Goal: Task Accomplishment & Management: Use online tool/utility

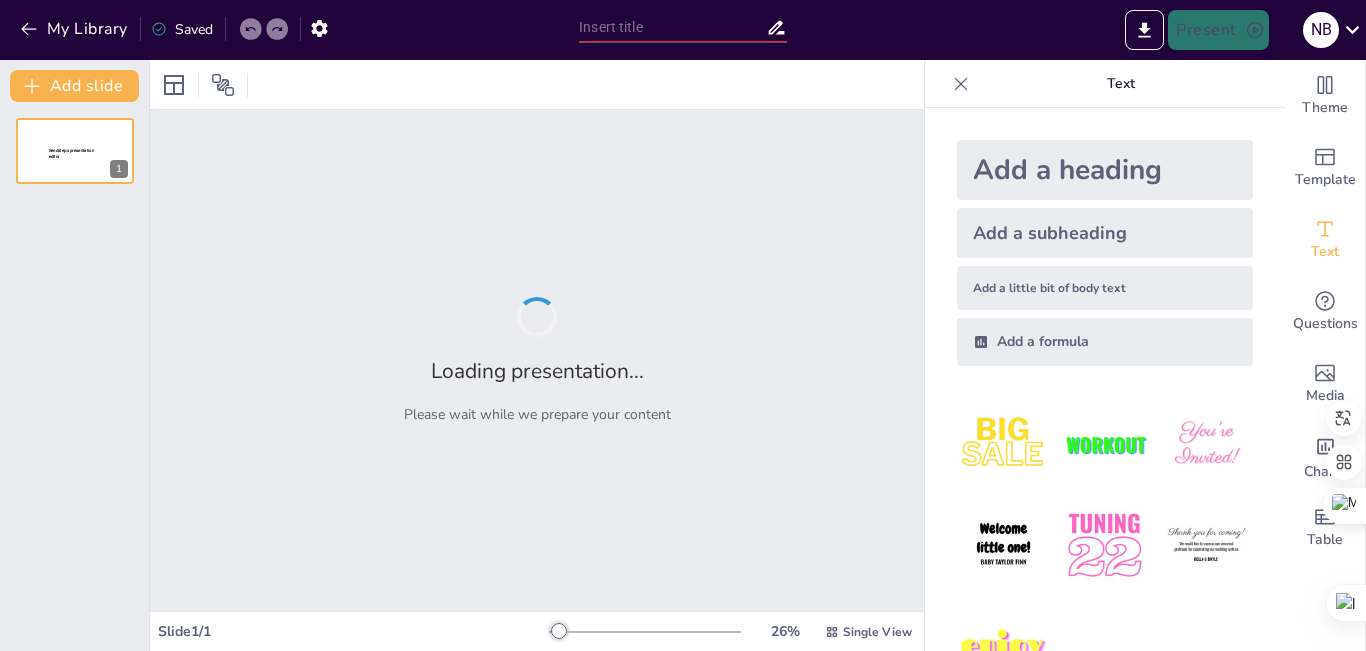
type input "Impact du Vieillissement sur la Fonction Immunitaire"
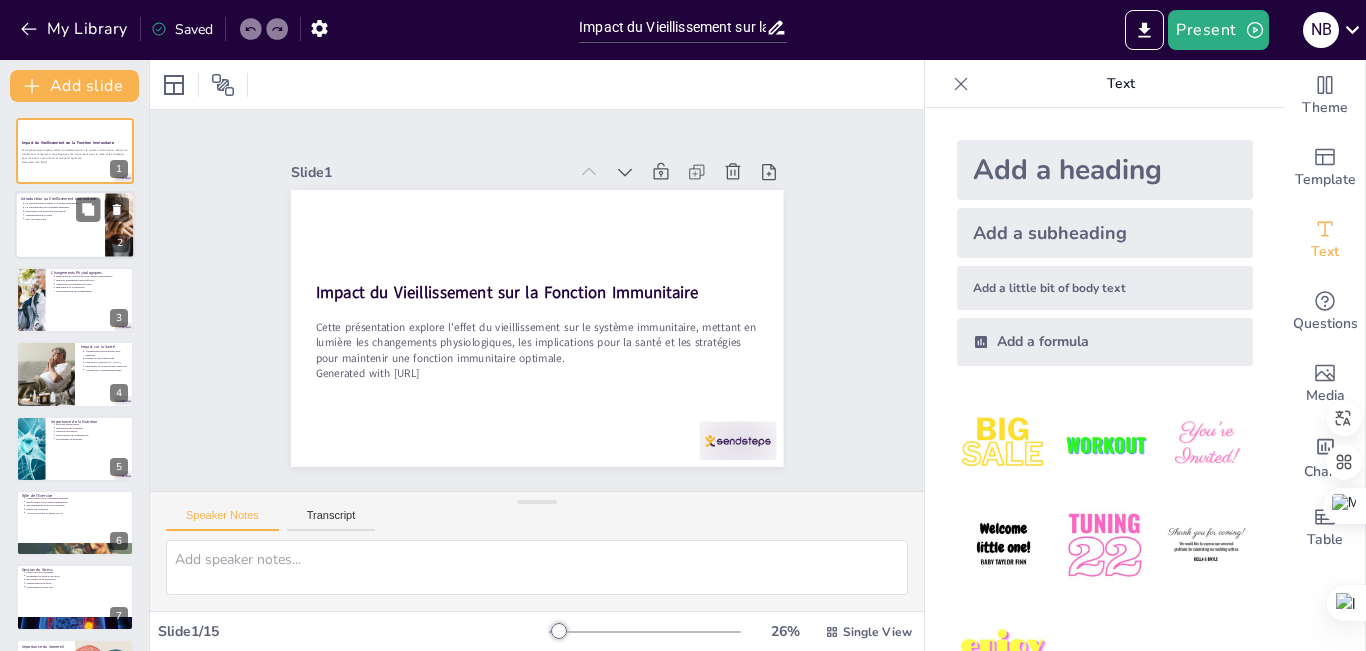
click at [119, 222] on div at bounding box center [119, 226] width 101 height 68
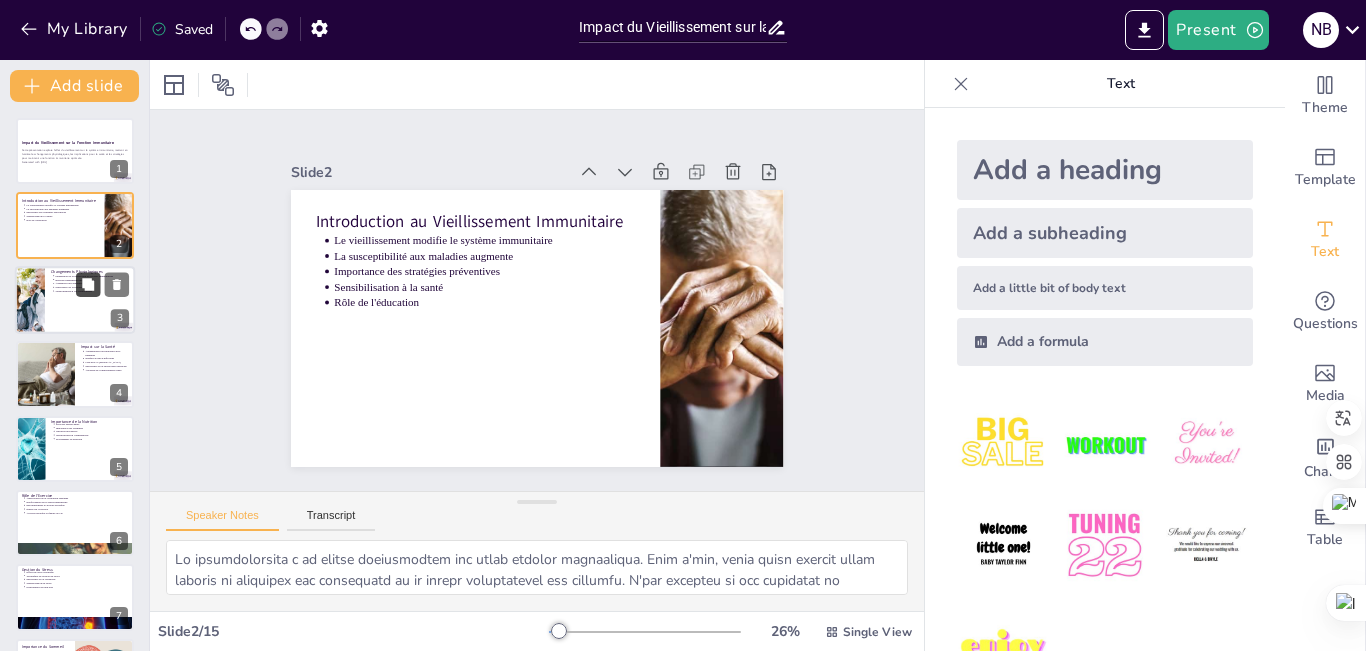
click at [78, 272] on button at bounding box center [88, 284] width 24 height 24
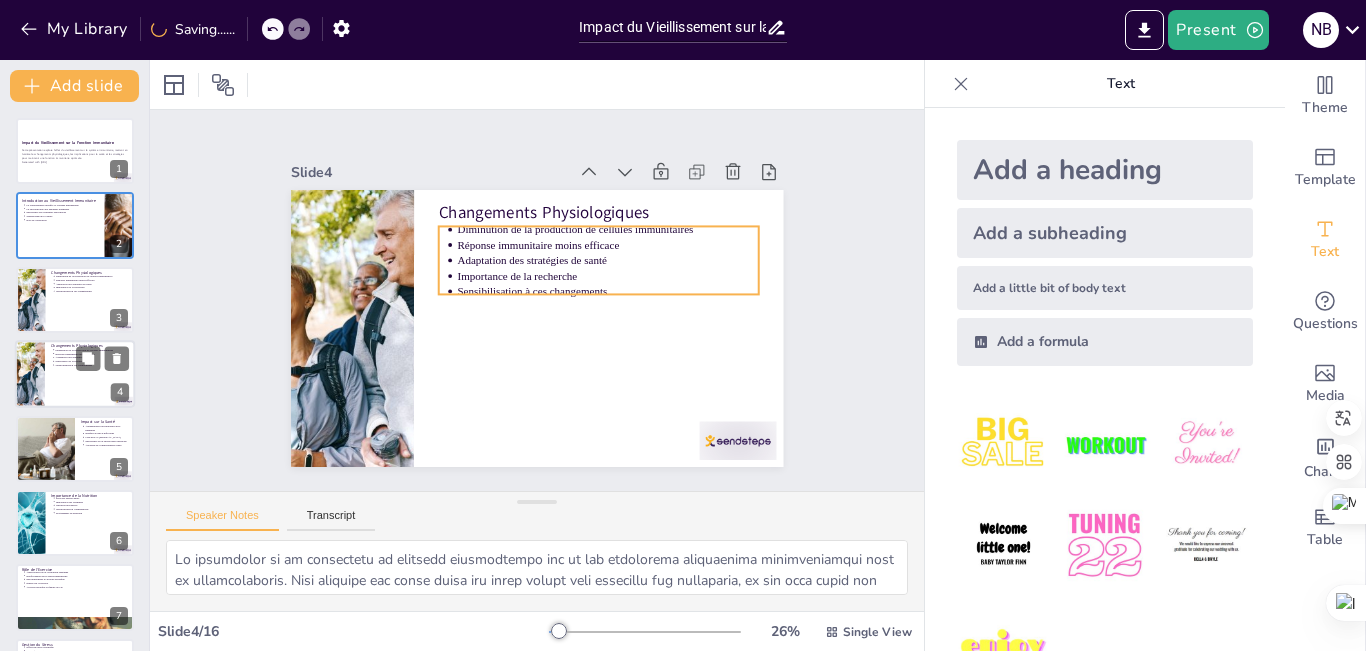
click at [57, 352] on p "Réponse immunitaire moins efficace" at bounding box center [93, 354] width 74 height 4
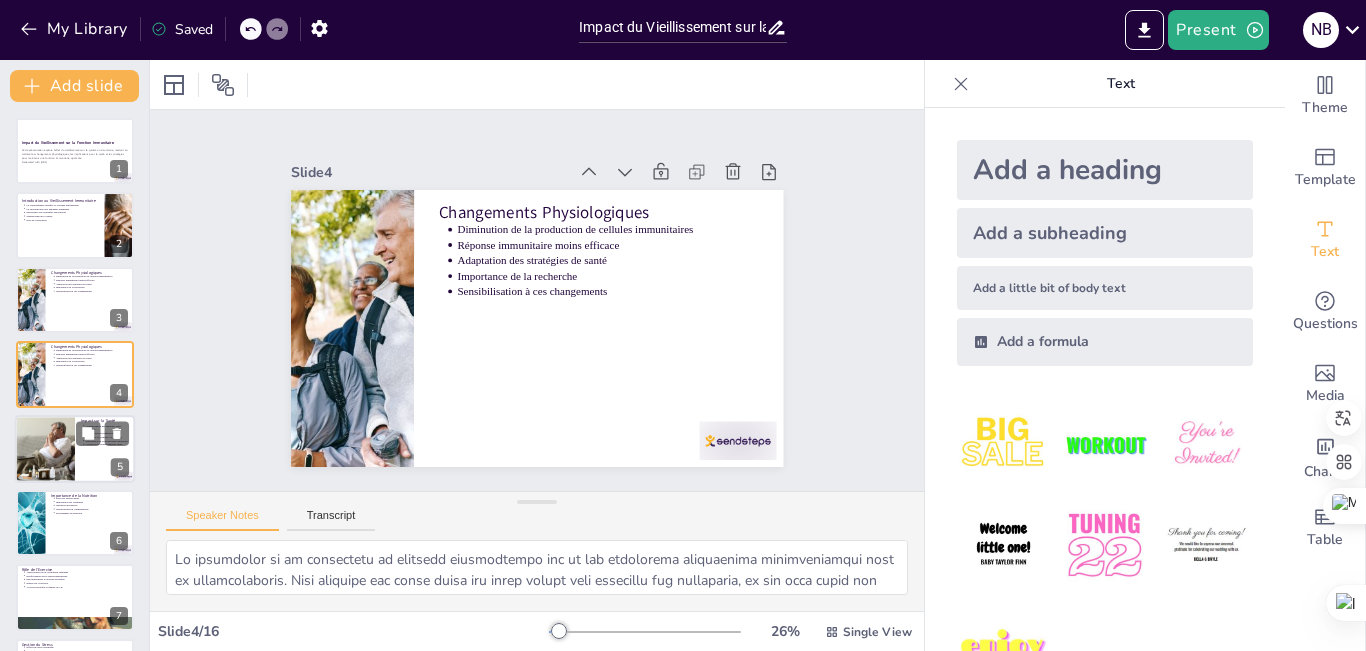
click at [70, 444] on div at bounding box center [45, 449] width 102 height 68
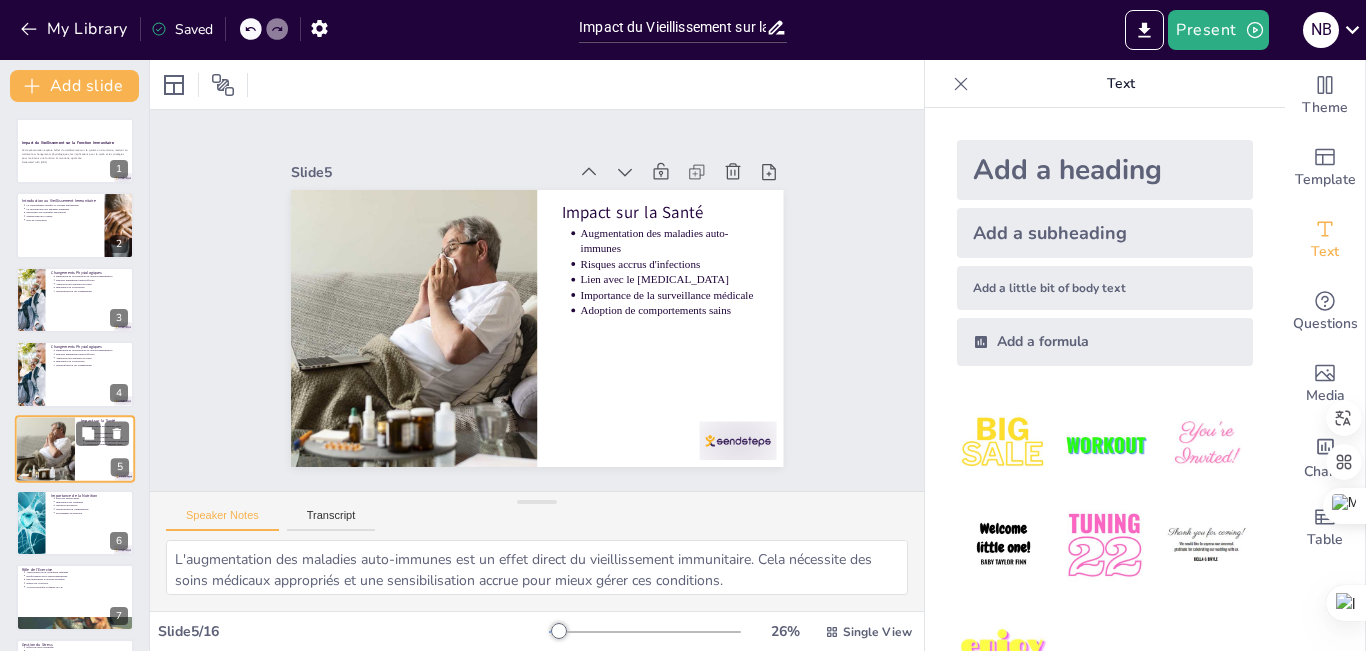
scroll to position [72, 0]
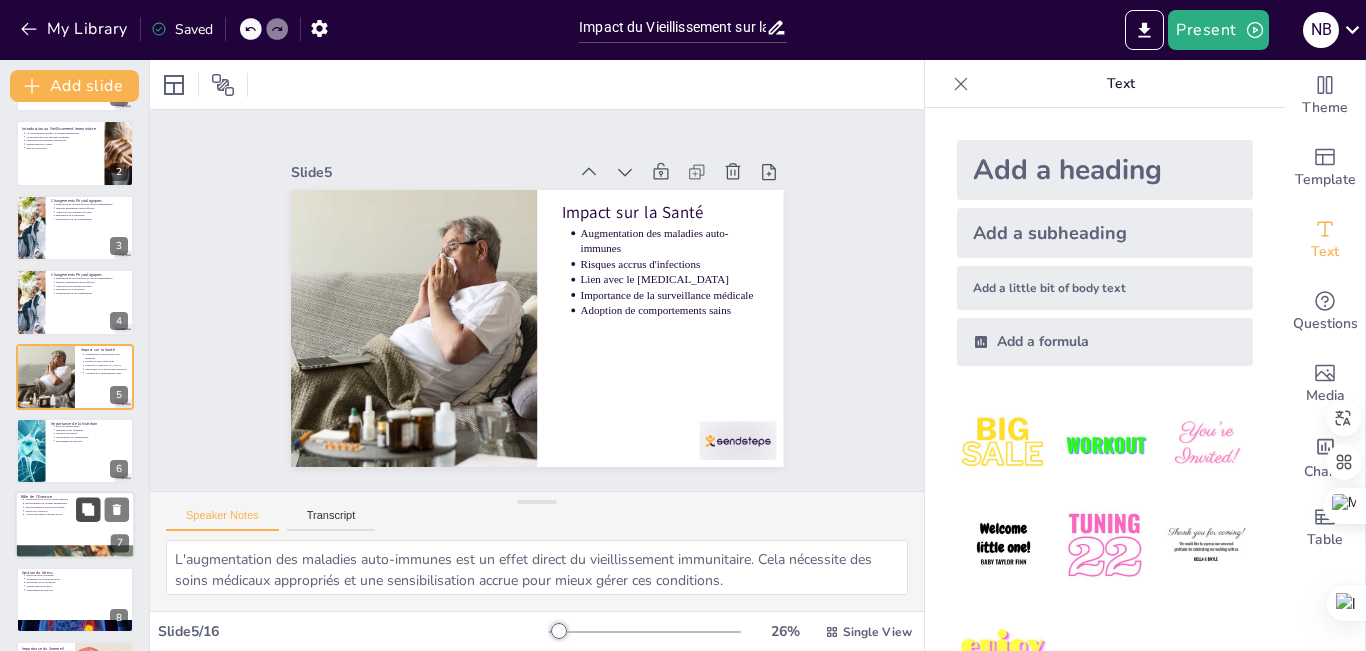
click at [86, 518] on button at bounding box center [88, 510] width 24 height 24
type textarea "L'exercice améliore la circulation sanguine, ce qui est essentiel pour un bon f…"
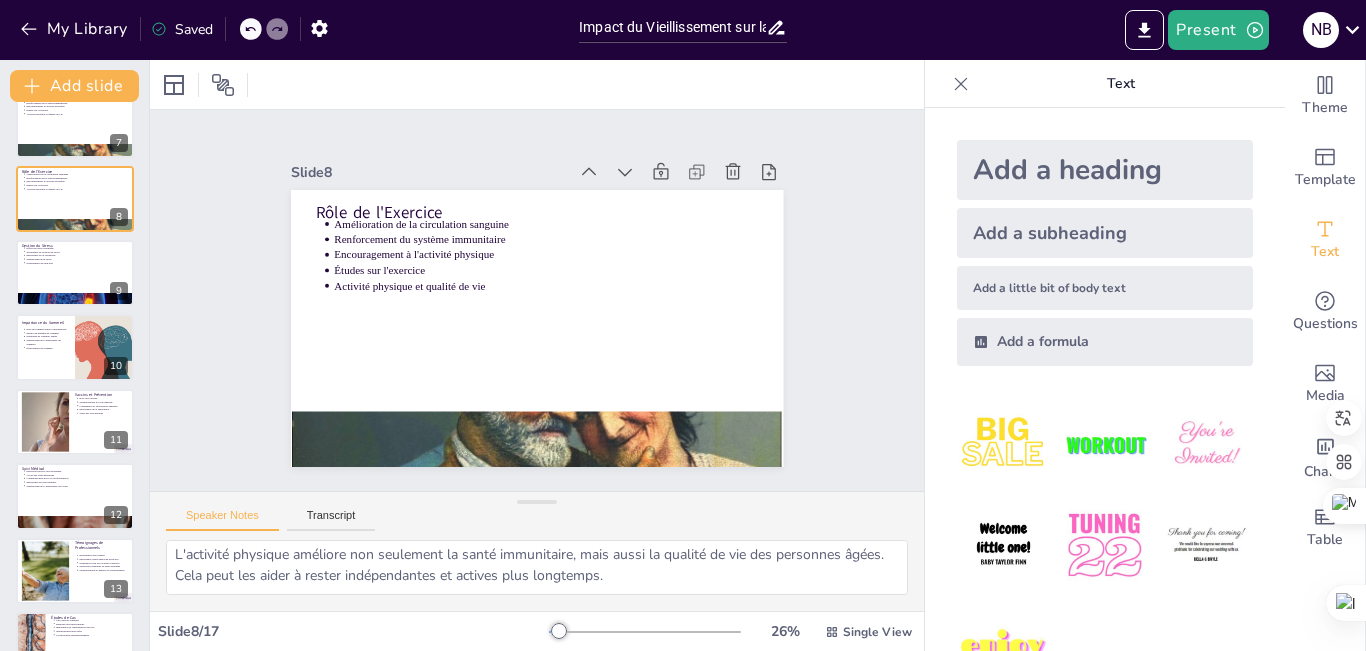
scroll to position [173, 0]
click at [328, 522] on button "Transcript" at bounding box center [331, 520] width 89 height 22
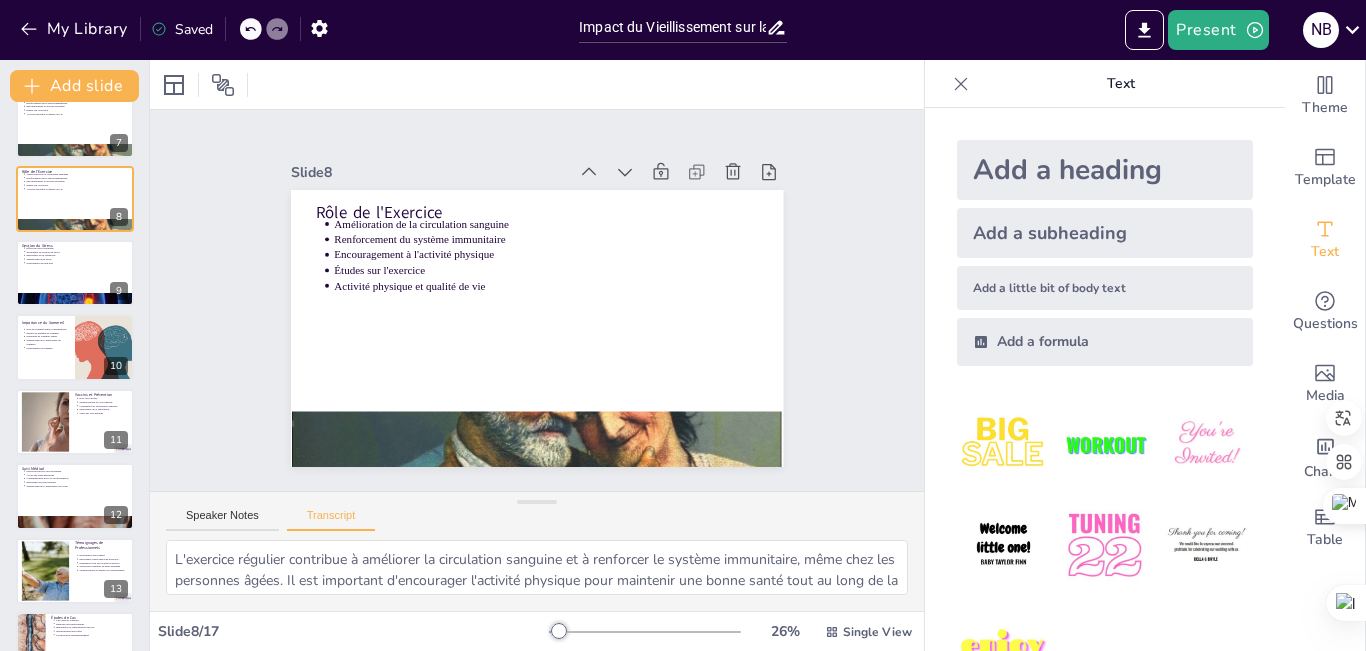
scroll to position [26, 0]
click at [598, 628] on div at bounding box center [645, 632] width 192 height 16
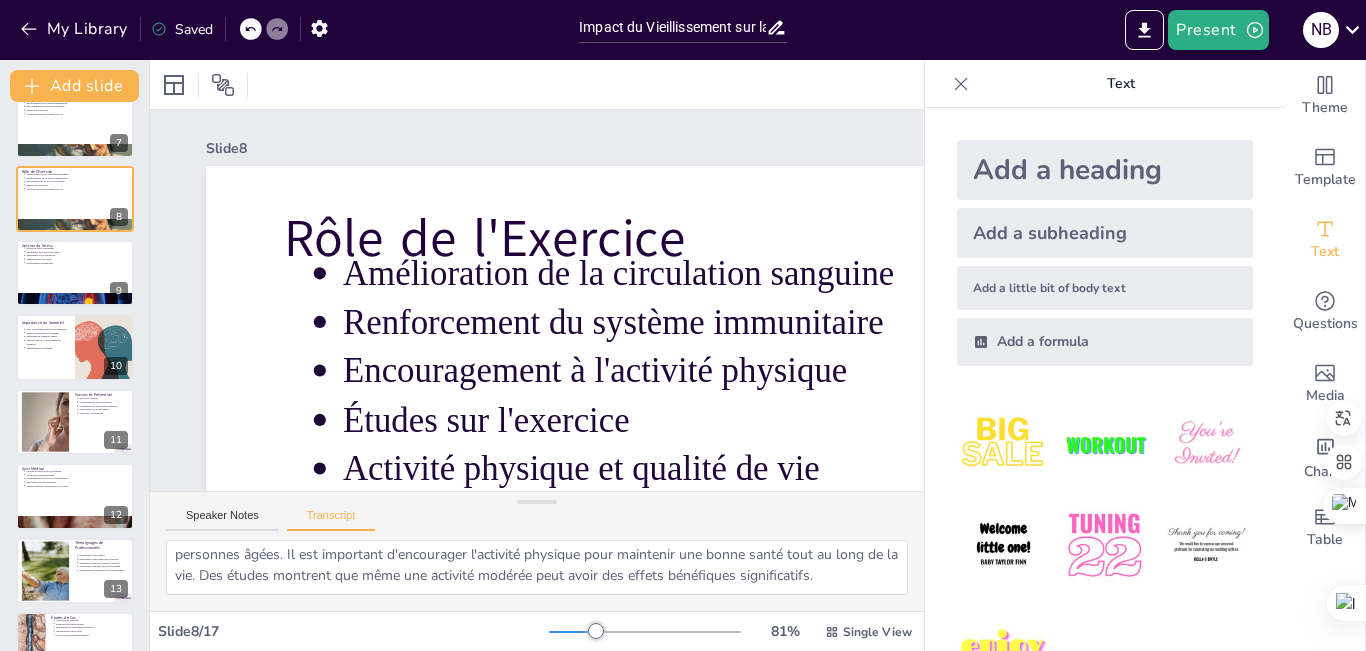
click at [572, 628] on div at bounding box center [645, 632] width 192 height 16
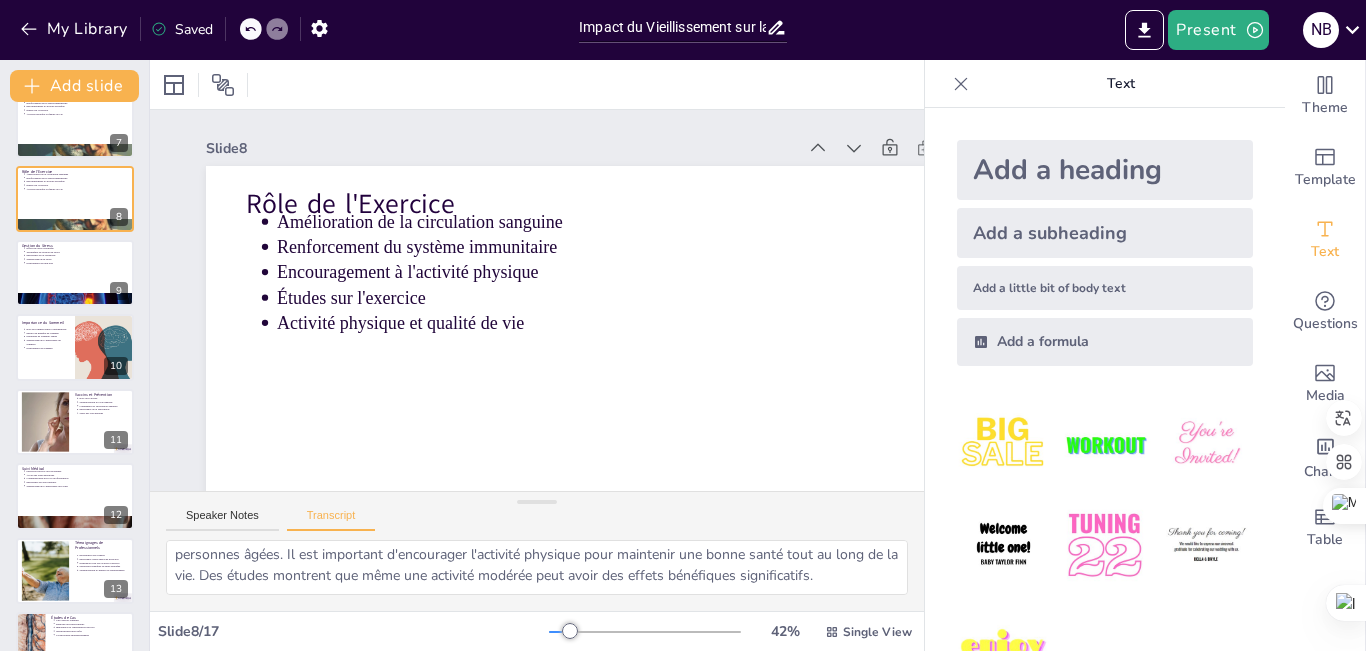
click at [563, 631] on div at bounding box center [570, 631] width 16 height 16
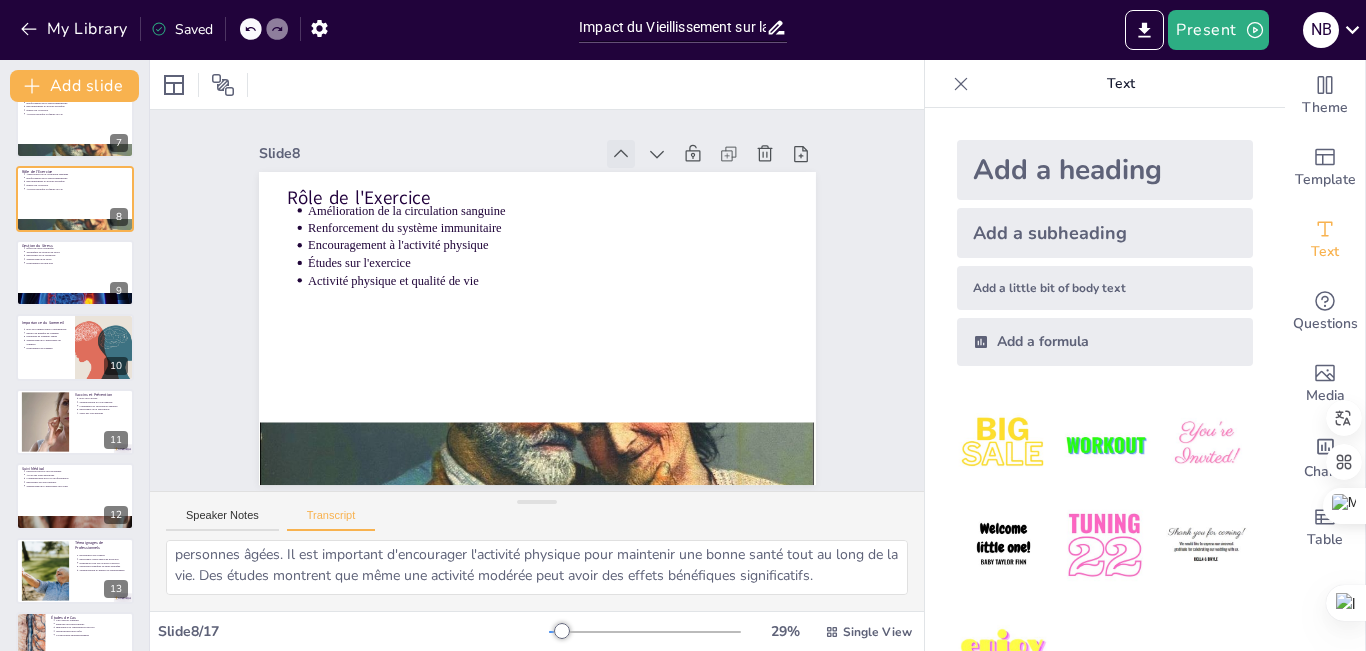
click at [638, 163] on icon at bounding box center [650, 175] width 24 height 24
click at [661, 156] on icon at bounding box center [672, 167] width 22 height 22
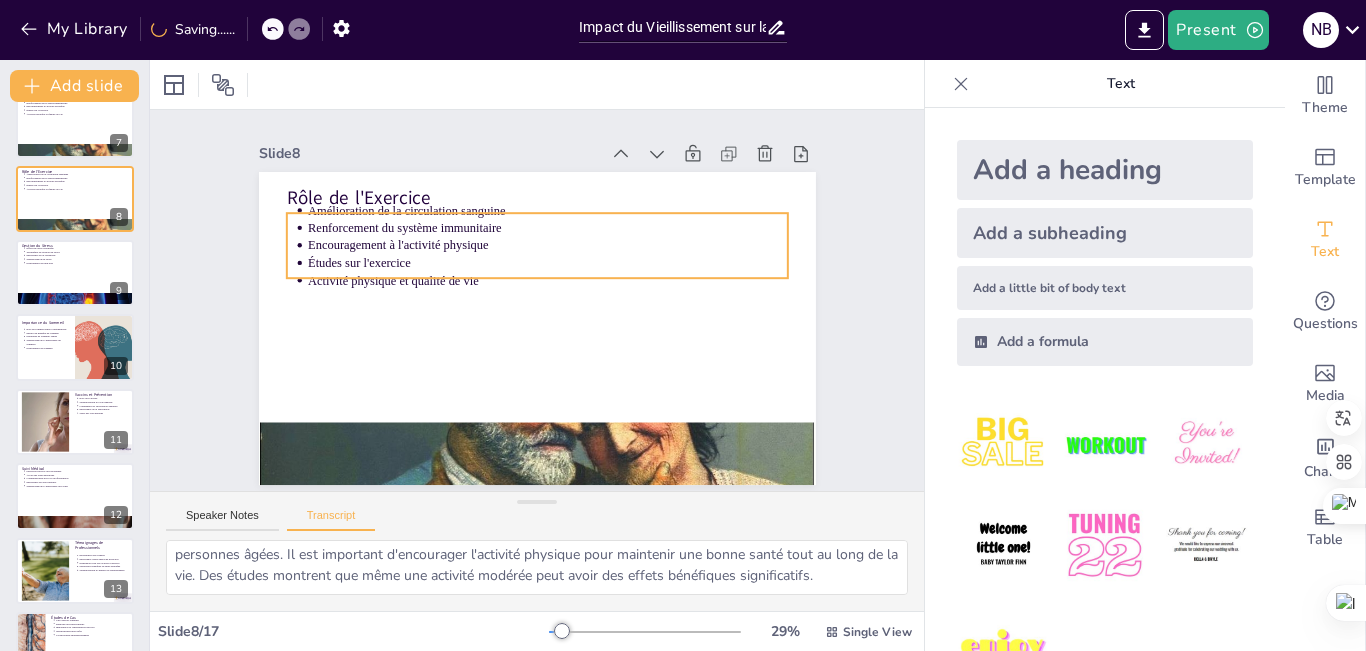
click at [362, 244] on p "Encouragement à l'activité physique" at bounding box center [574, 258] width 424 height 255
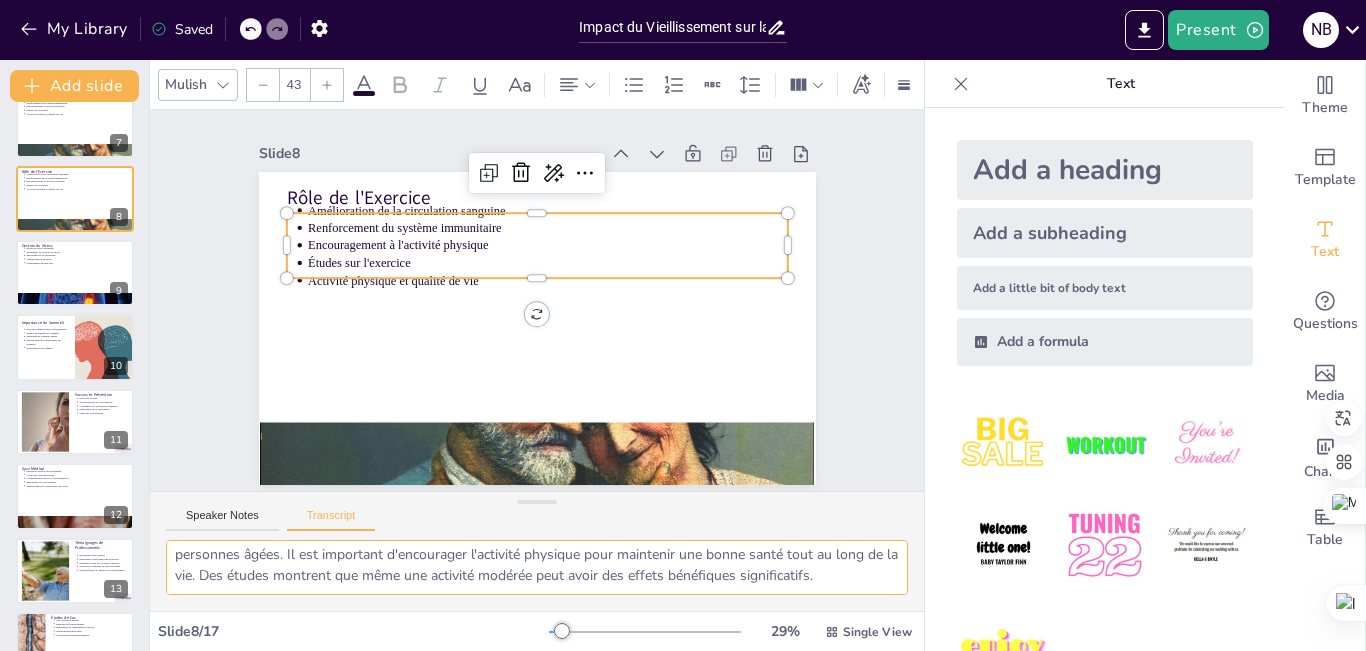
click at [272, 565] on textarea "L'exercice régulier contribue à améliorer la circulation sanguine et à renforce…" at bounding box center [537, 567] width 742 height 55
click at [236, 522] on button "Speaker Notes" at bounding box center [222, 520] width 113 height 22
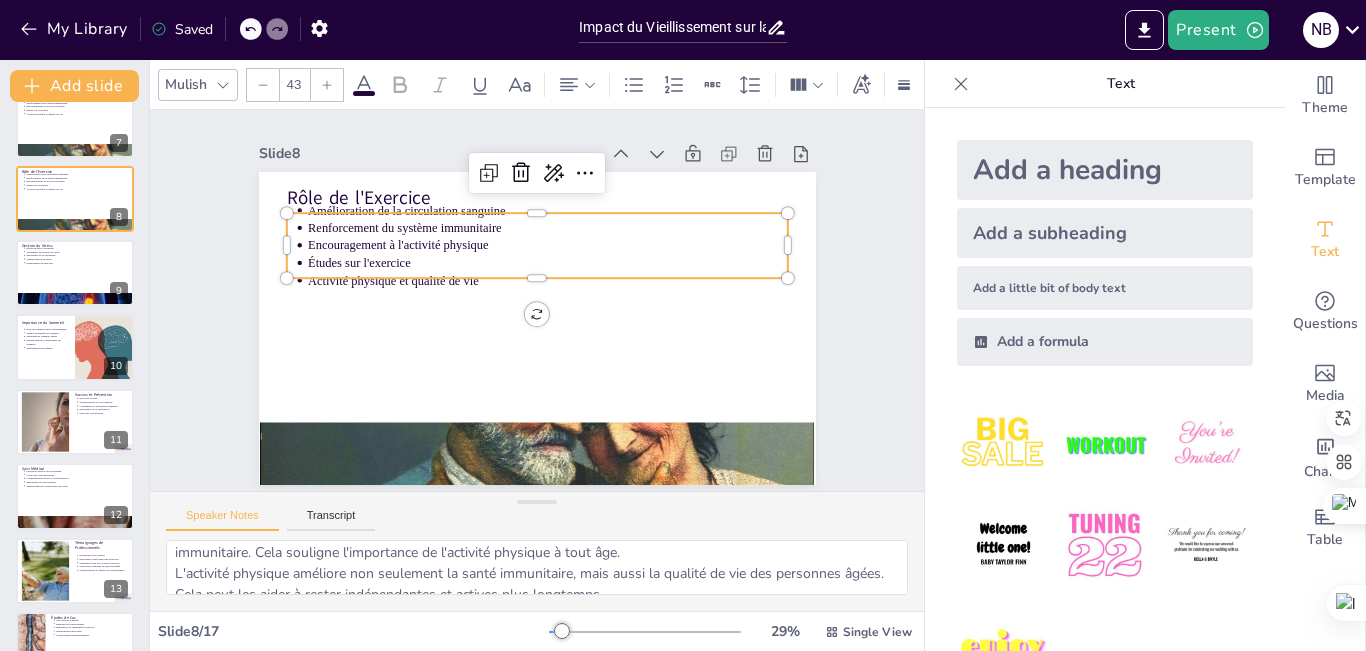
scroll to position [173, 0]
click at [47, 425] on div at bounding box center [45, 421] width 108 height 61
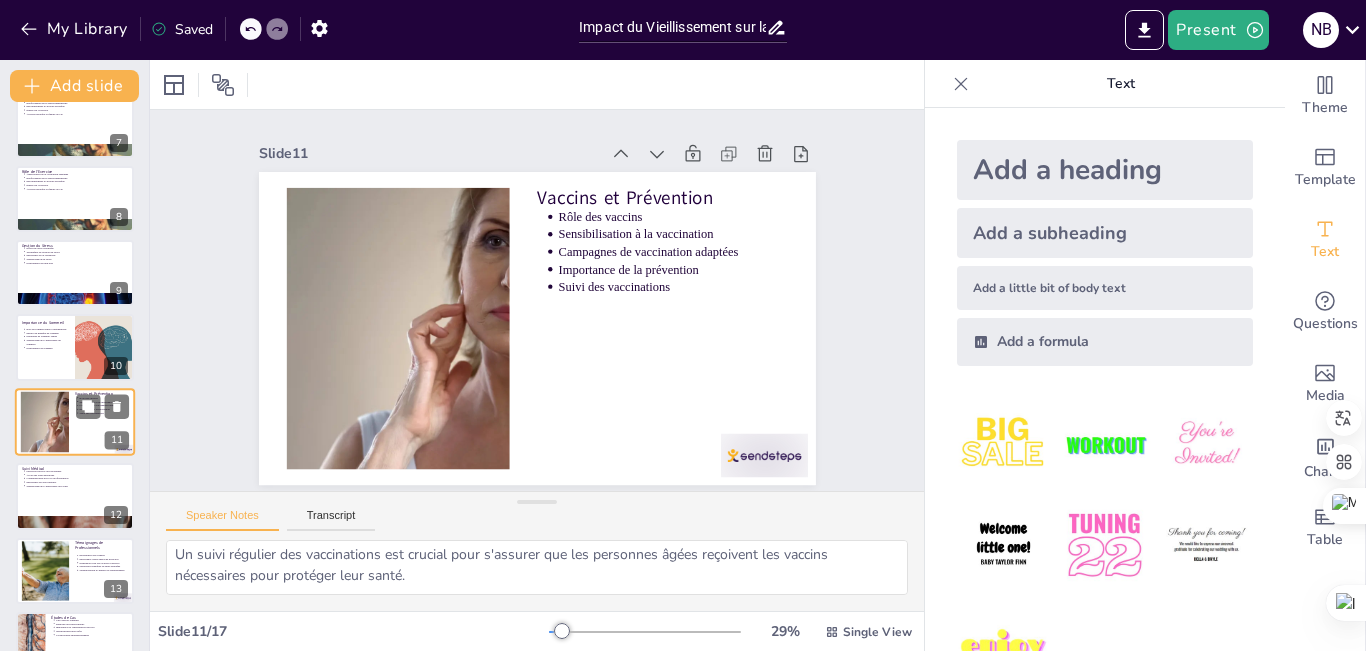
scroll to position [518, 0]
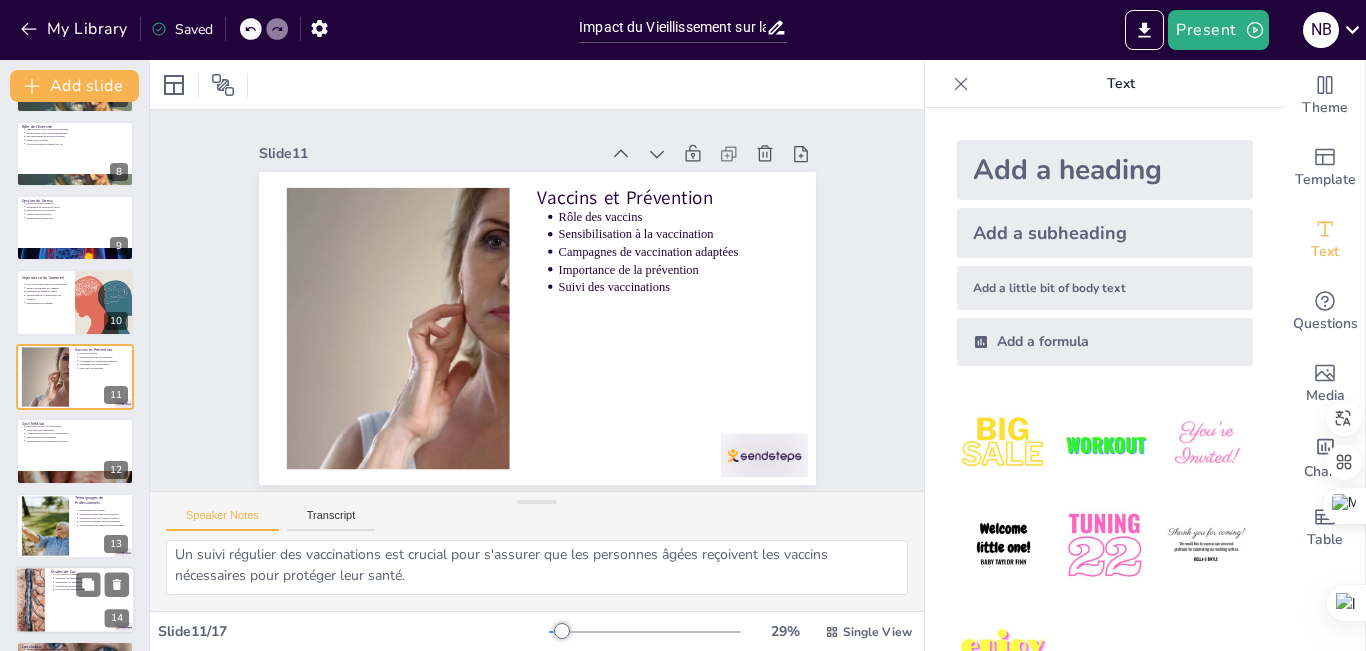
click at [49, 597] on div at bounding box center [75, 600] width 120 height 68
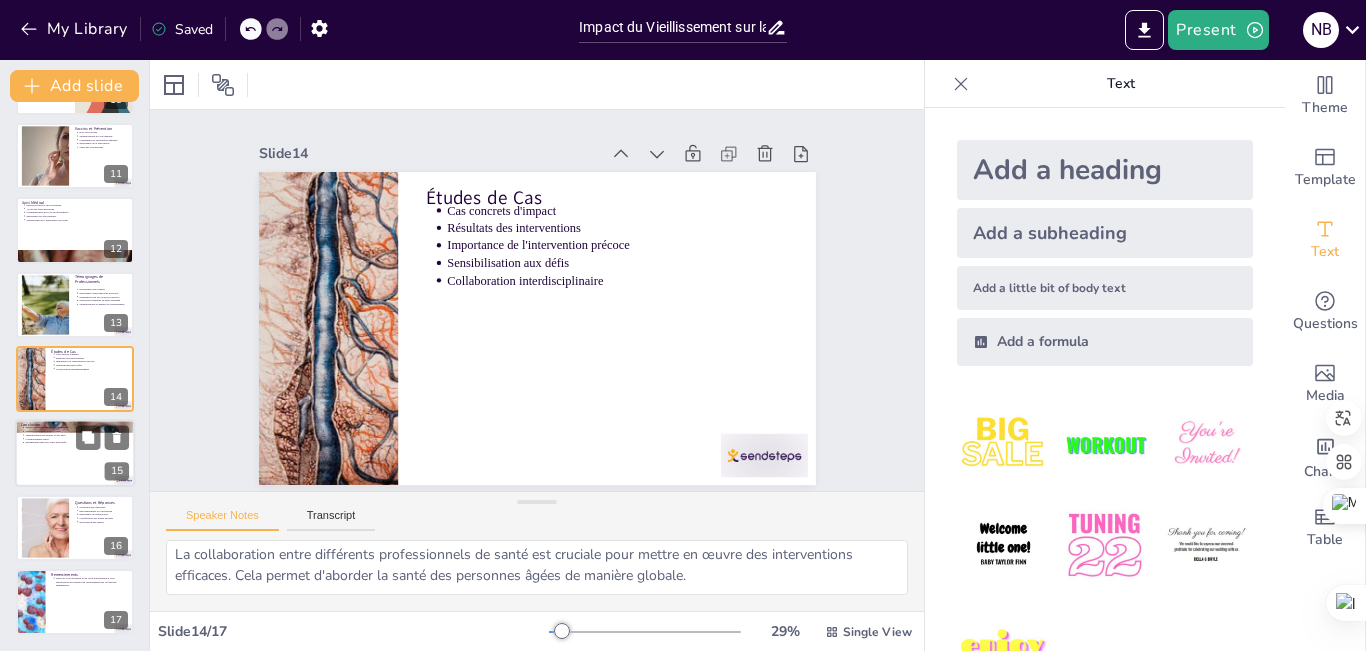
click at [74, 463] on div at bounding box center [75, 454] width 120 height 68
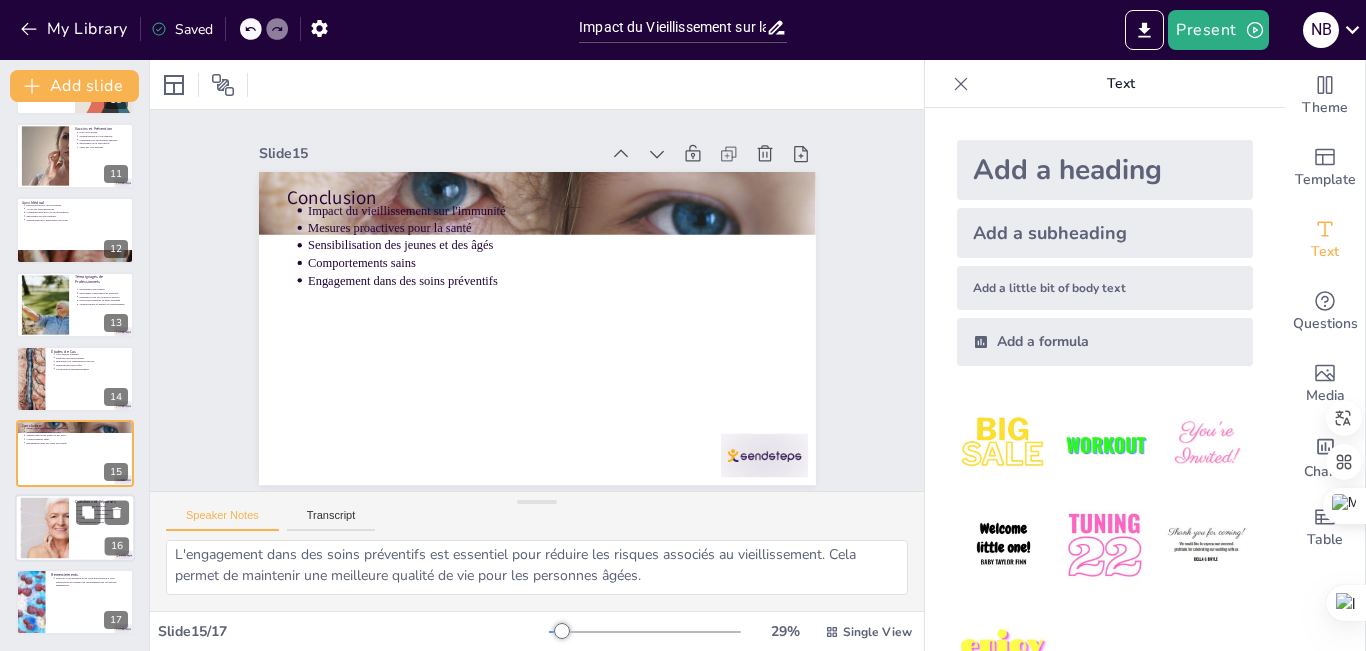
click at [58, 507] on div at bounding box center [45, 527] width 94 height 61
type textarea "L'ouverture aux questions est essentielle pour favoriser un dialogue constructi…"
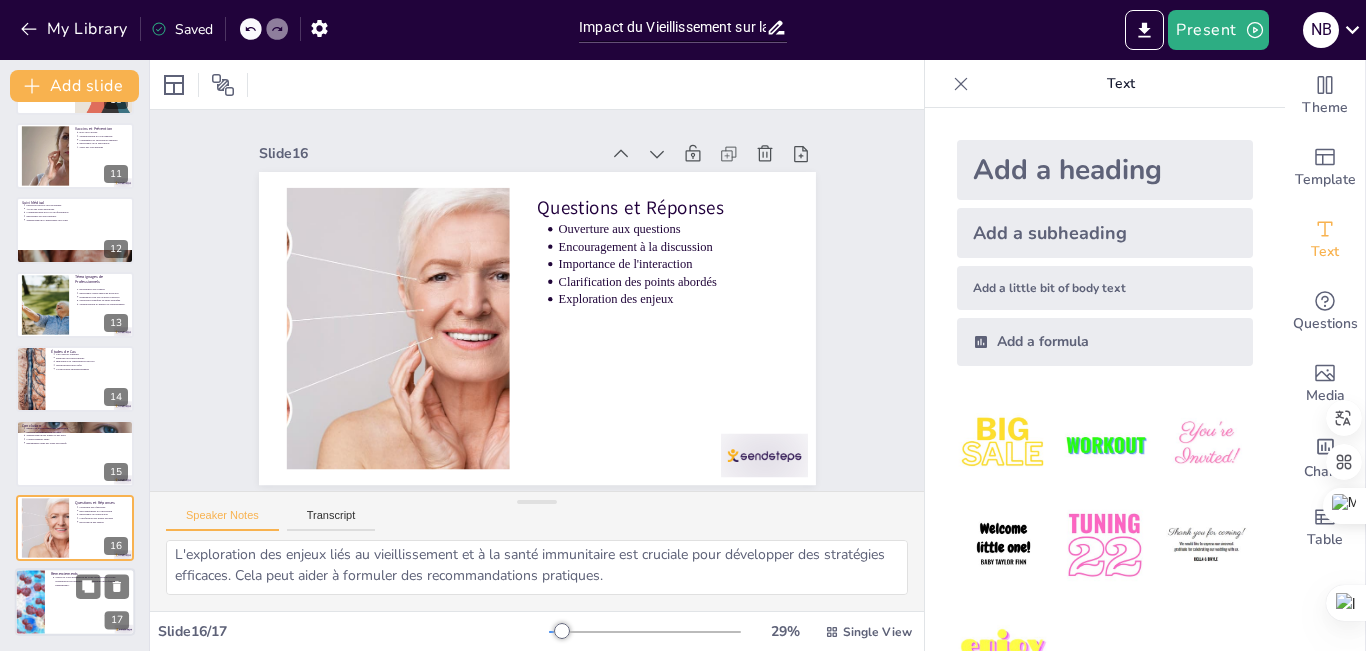
click at [62, 605] on div at bounding box center [75, 602] width 120 height 68
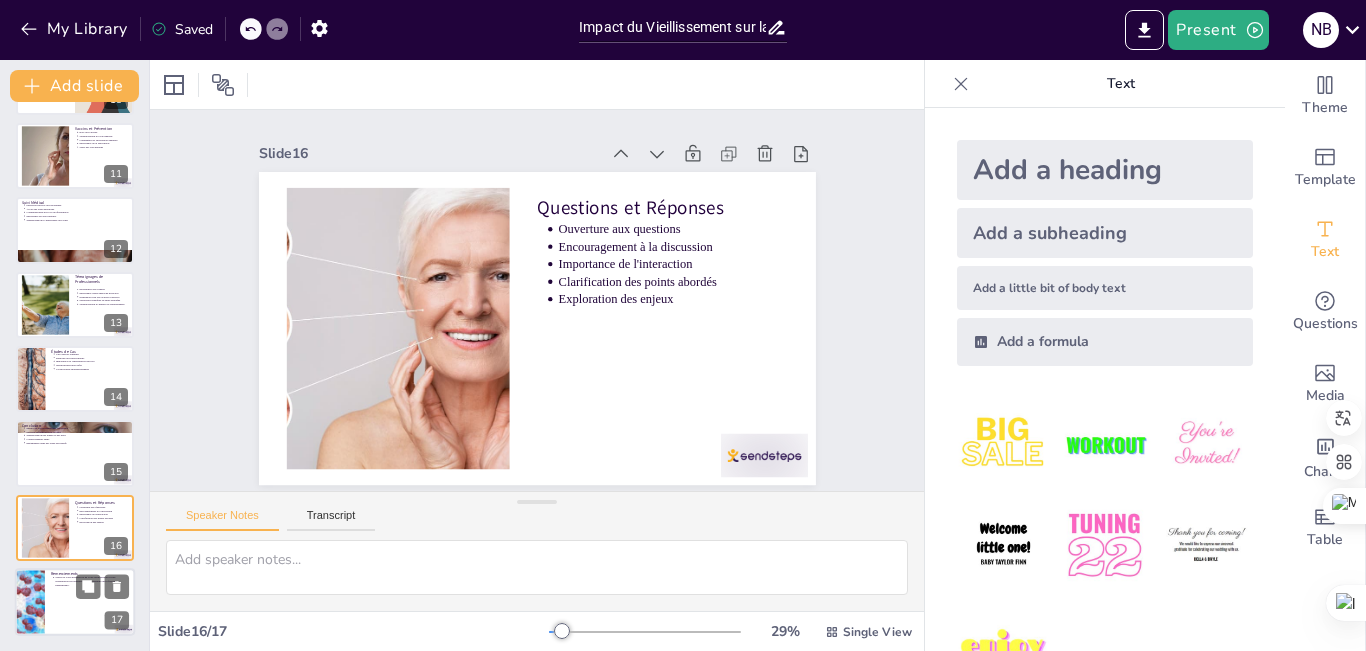
scroll to position [0, 0]
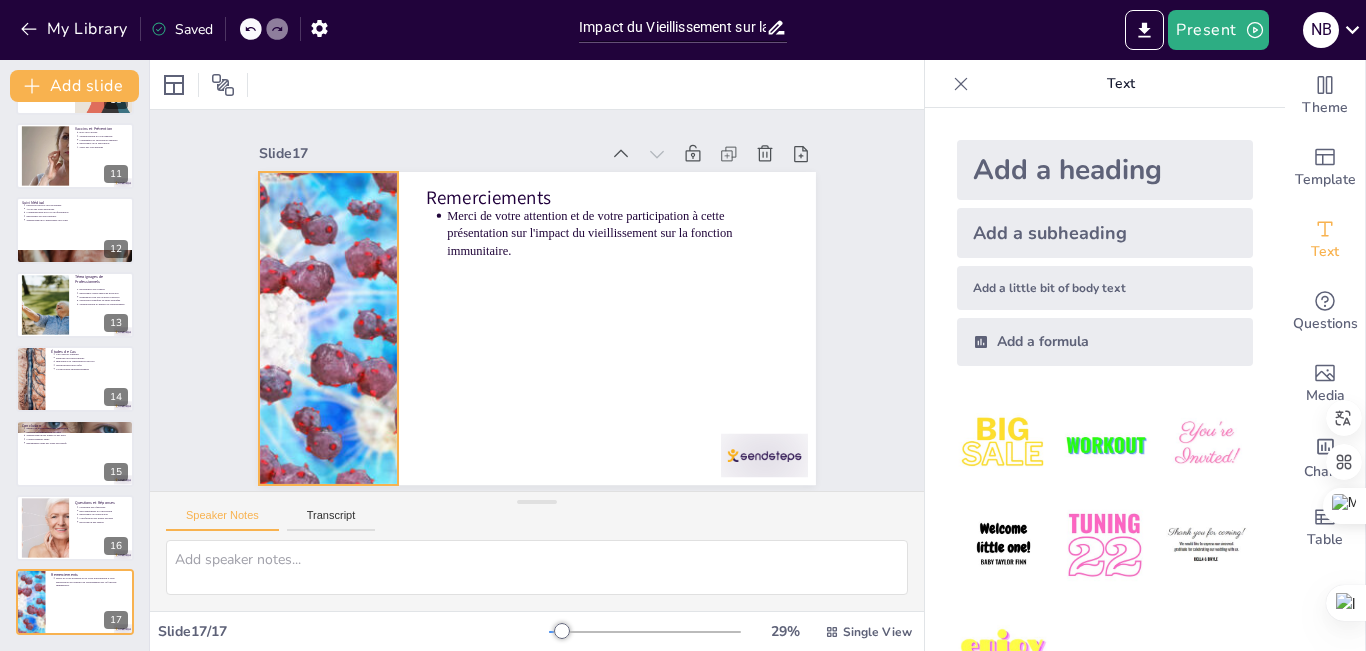
click at [305, 362] on div at bounding box center [342, 220] width 519 height 481
click at [474, 79] on icon at bounding box center [481, 74] width 15 height 10
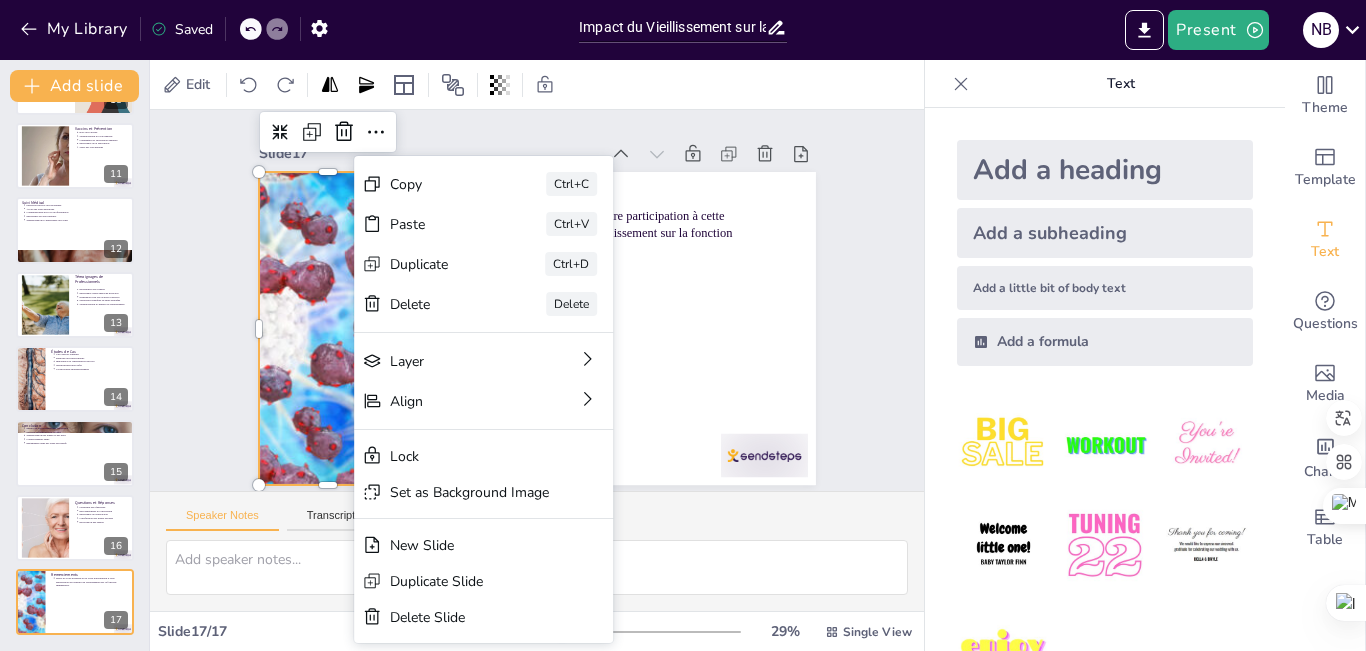
click at [479, 132] on div "Slide 1 Impact du Vieillissement sur la Fonction Immunitaire Cette présentation…" at bounding box center [537, 301] width 659 height 564
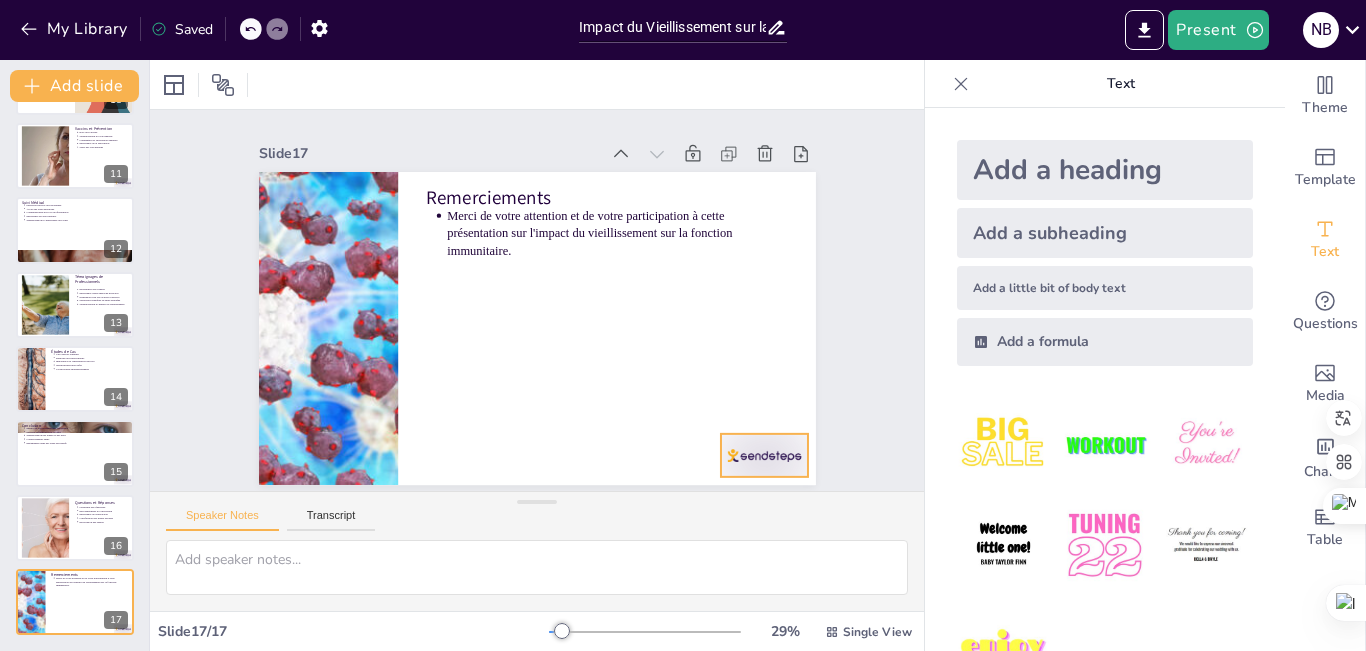
click at [771, 469] on div at bounding box center [727, 499] width 94 height 61
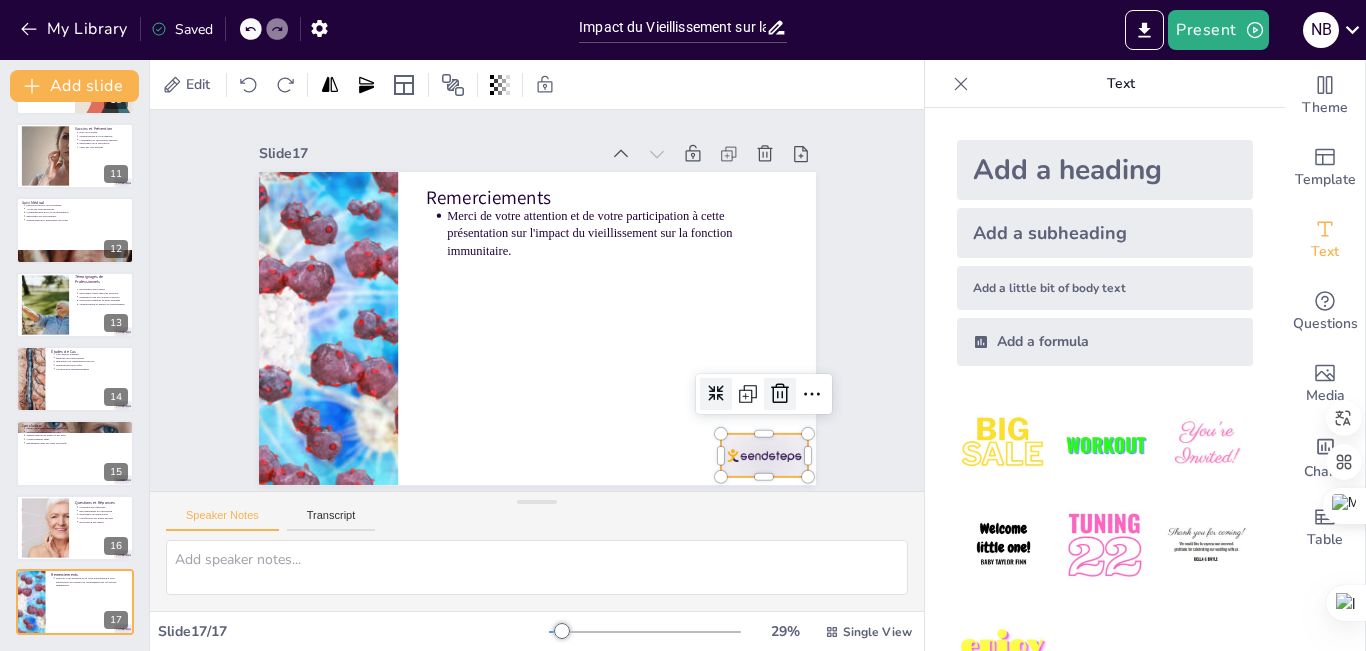
click at [510, 543] on icon at bounding box center [496, 557] width 28 height 28
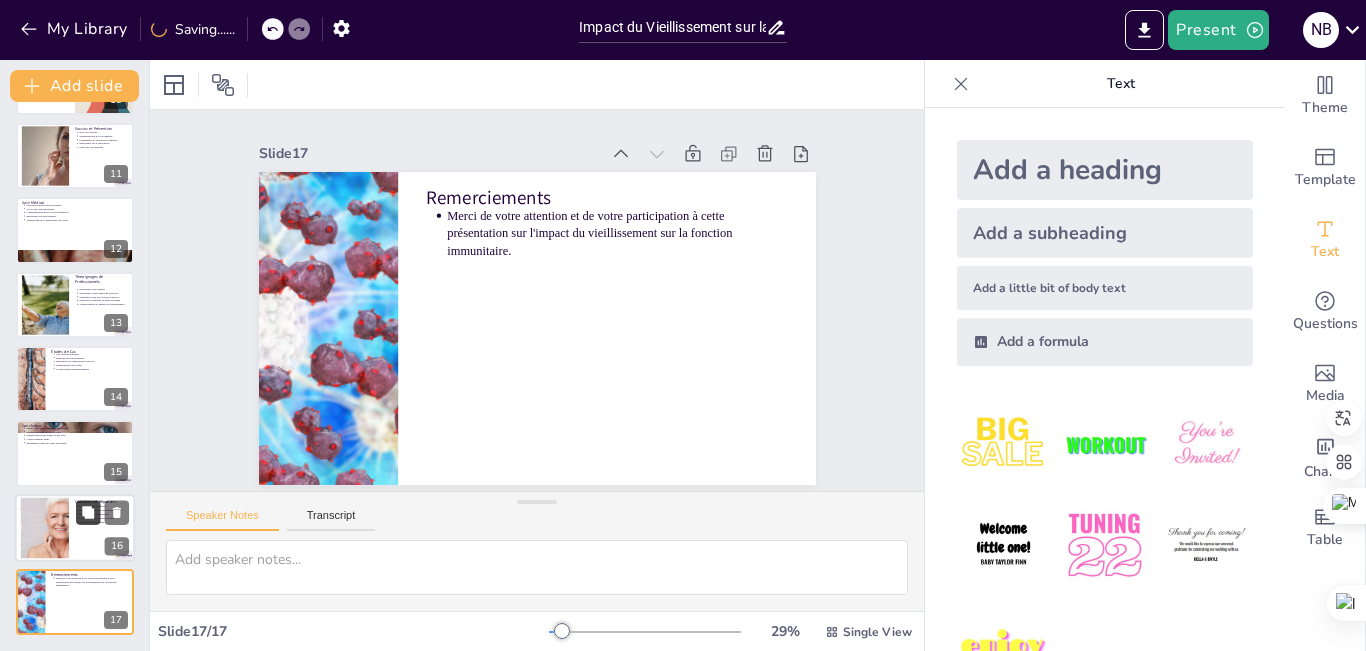
click at [87, 515] on icon at bounding box center [88, 512] width 12 height 12
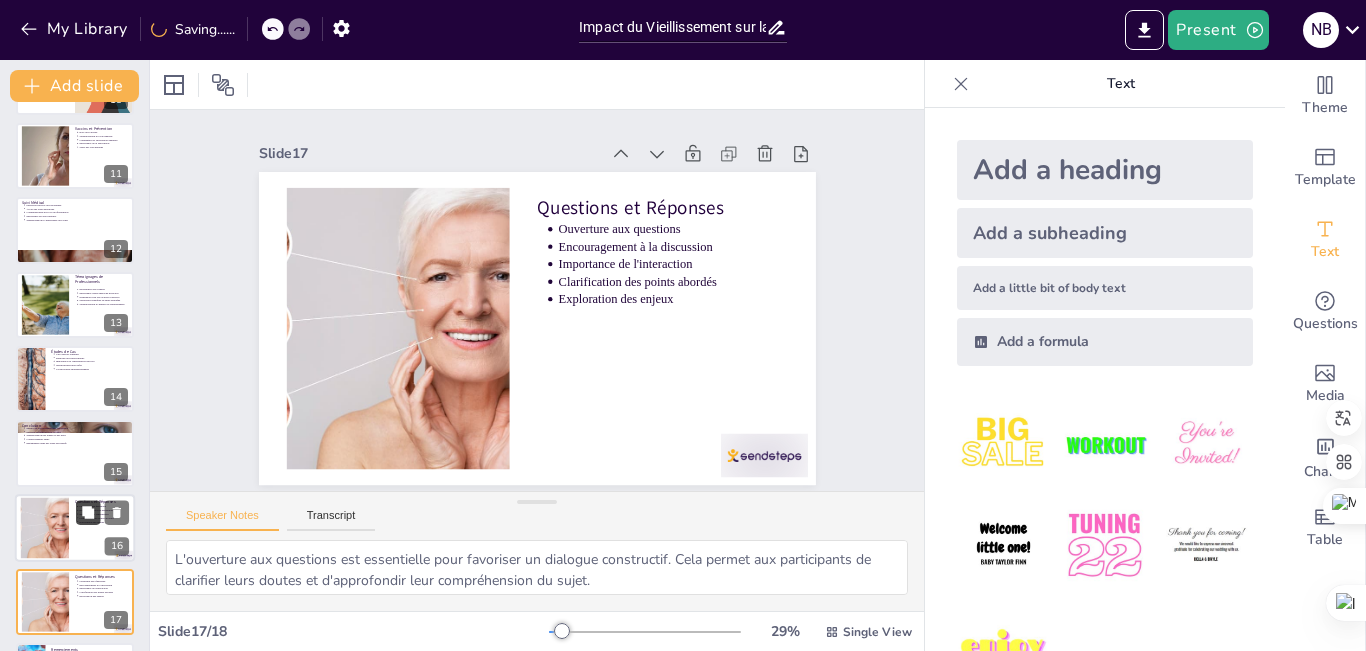
scroll to position [814, 0]
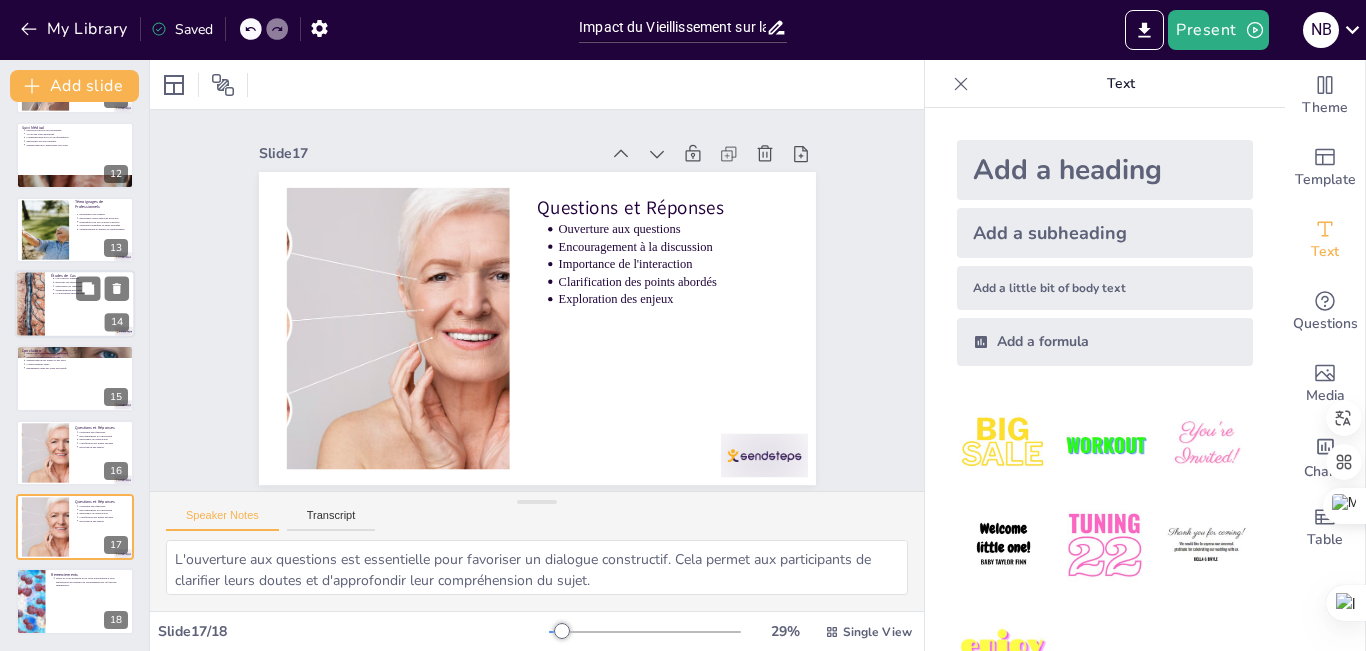
click at [44, 299] on div at bounding box center [30, 304] width 144 height 68
type textarea "L'analyse de cas concrets permet de mieux comprendre l'impact du vieillissement…"
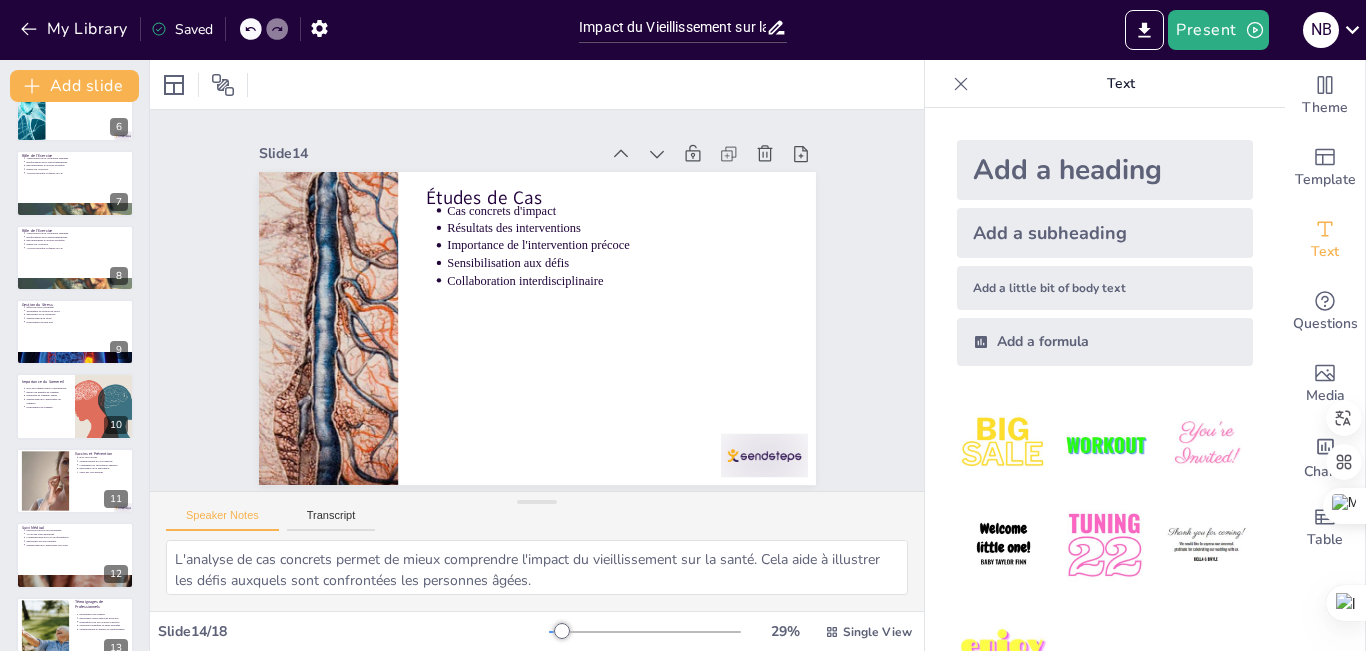
scroll to position [0, 0]
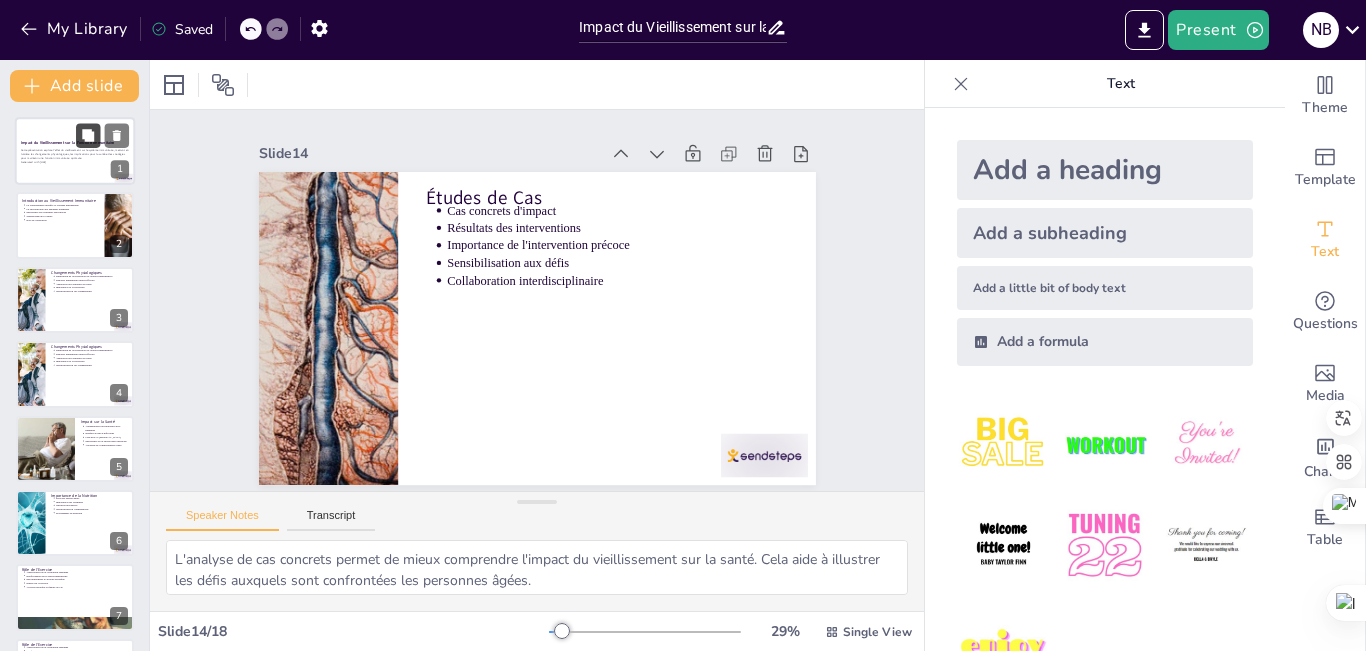
click at [76, 145] on button at bounding box center [88, 135] width 24 height 24
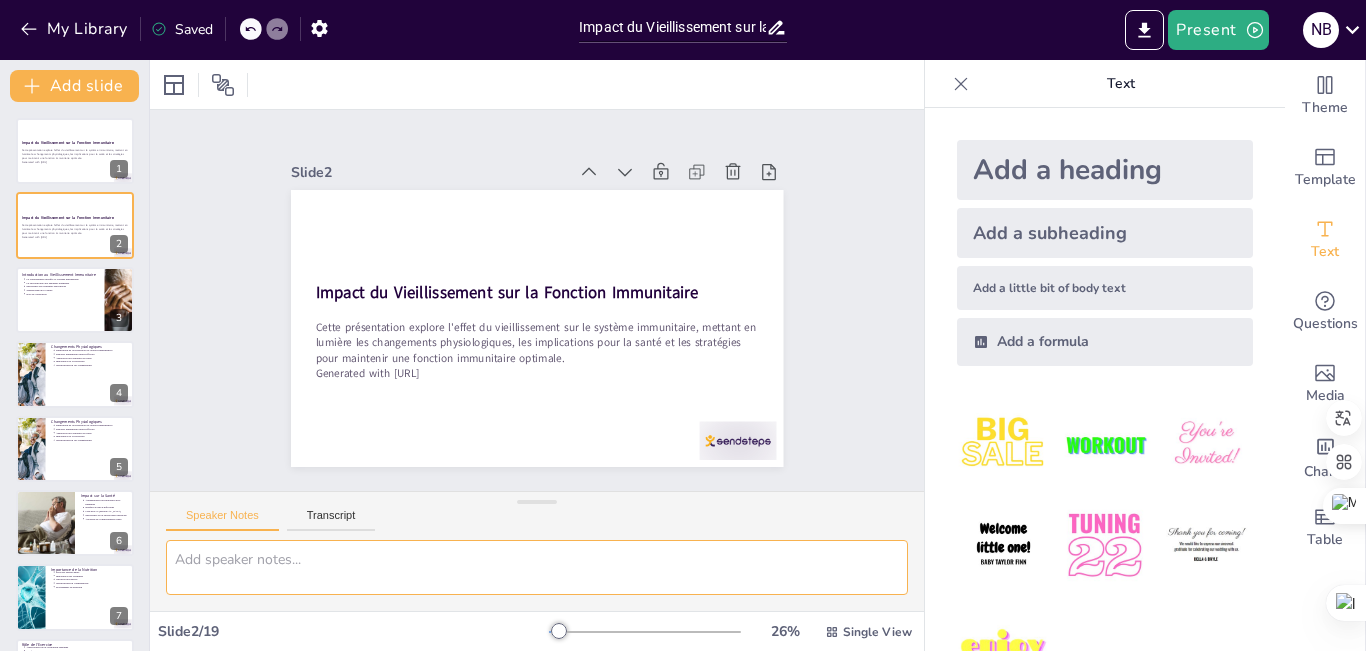
click at [274, 563] on textarea at bounding box center [537, 567] width 742 height 55
click at [321, 506] on div "Speaker Notes Transcript" at bounding box center [537, 516] width 774 height 48
click at [339, 520] on button "Transcript" at bounding box center [331, 520] width 89 height 22
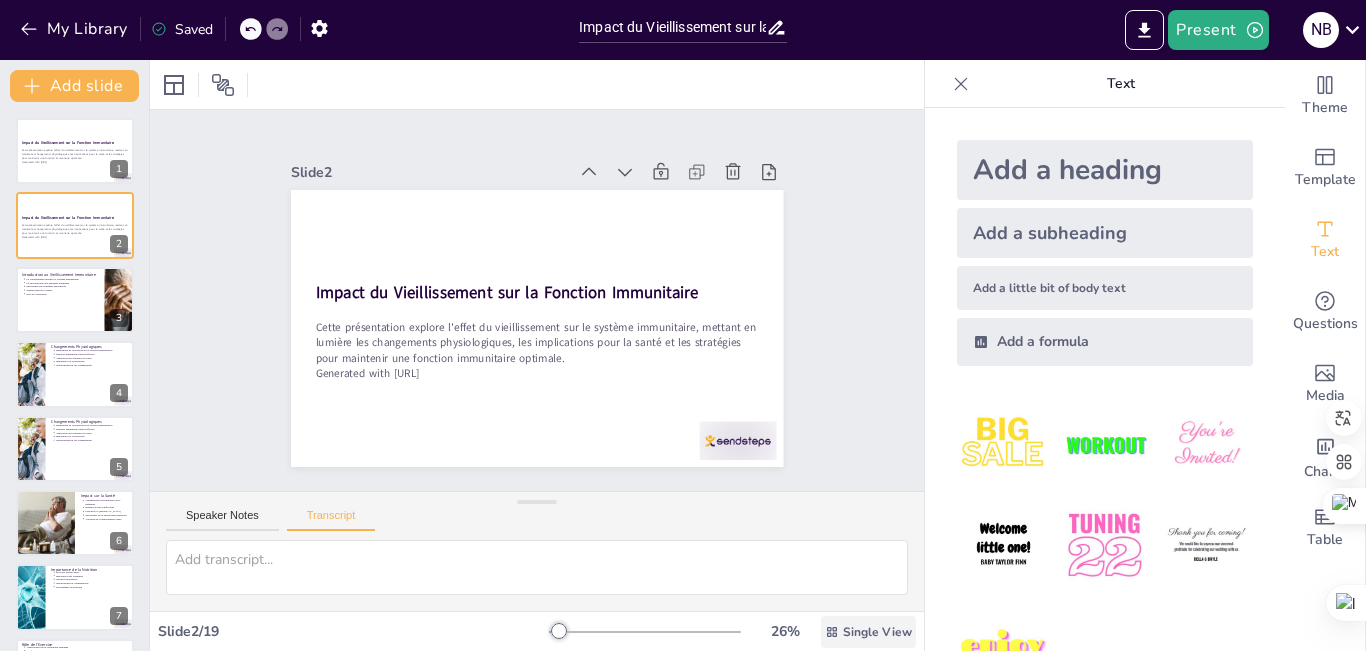
click at [847, 622] on div "Single View" at bounding box center [868, 632] width 95 height 32
click at [856, 592] on span "List View" at bounding box center [854, 587] width 105 height 19
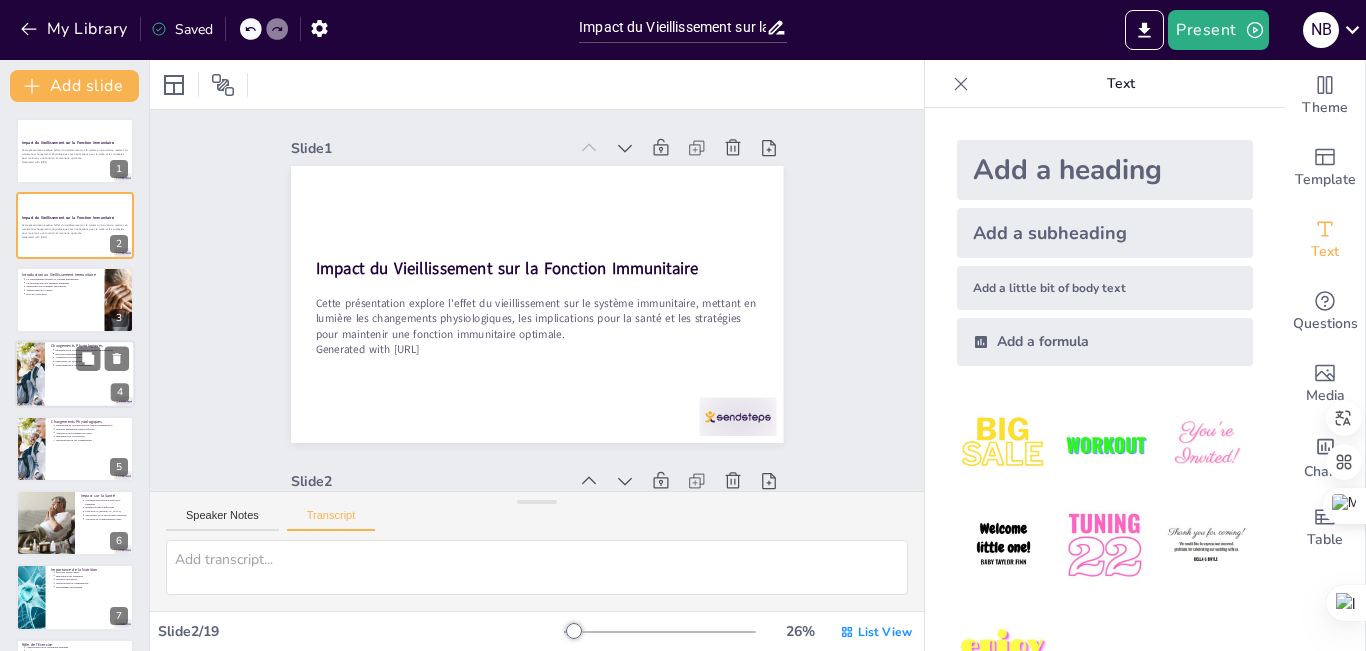
click at [63, 371] on div at bounding box center [75, 374] width 120 height 68
type textarea "Avec l'âge, la production de cellules immunitaires diminue, et la réponse des c…"
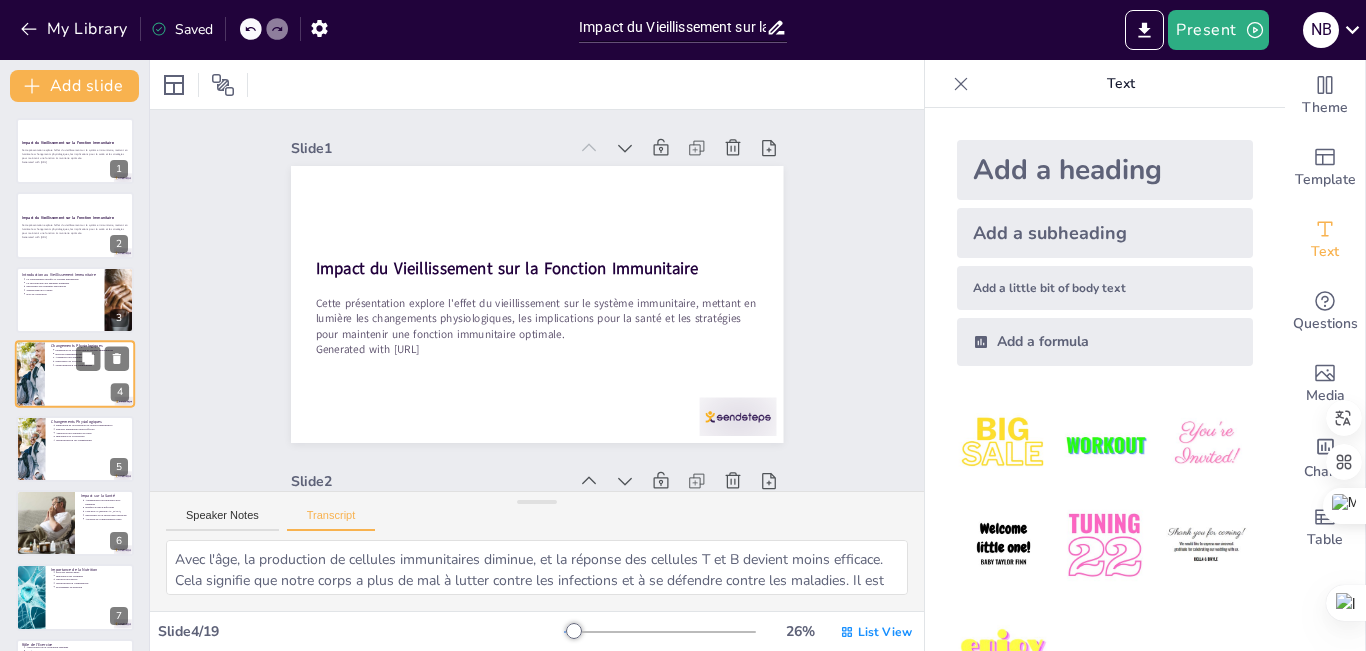
scroll to position [1003, 0]
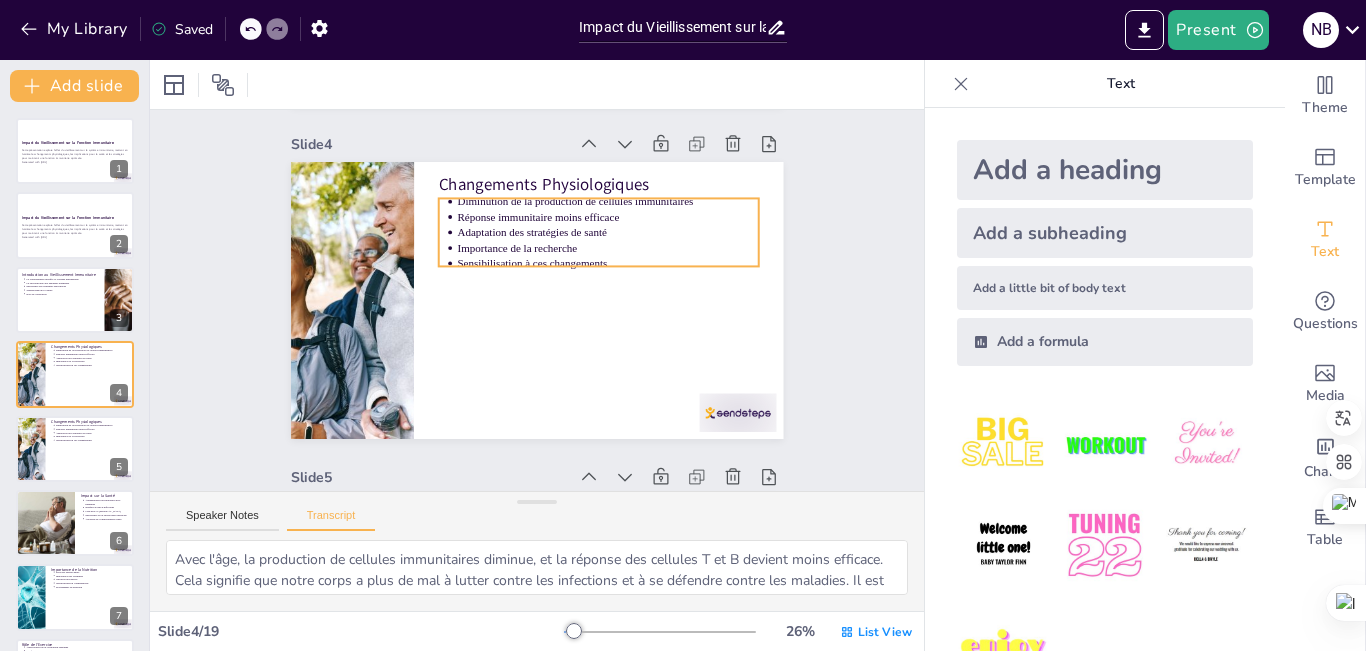
click at [710, 260] on p "Sensibilisation à ces changements" at bounding box center [614, 279] width 298 height 78
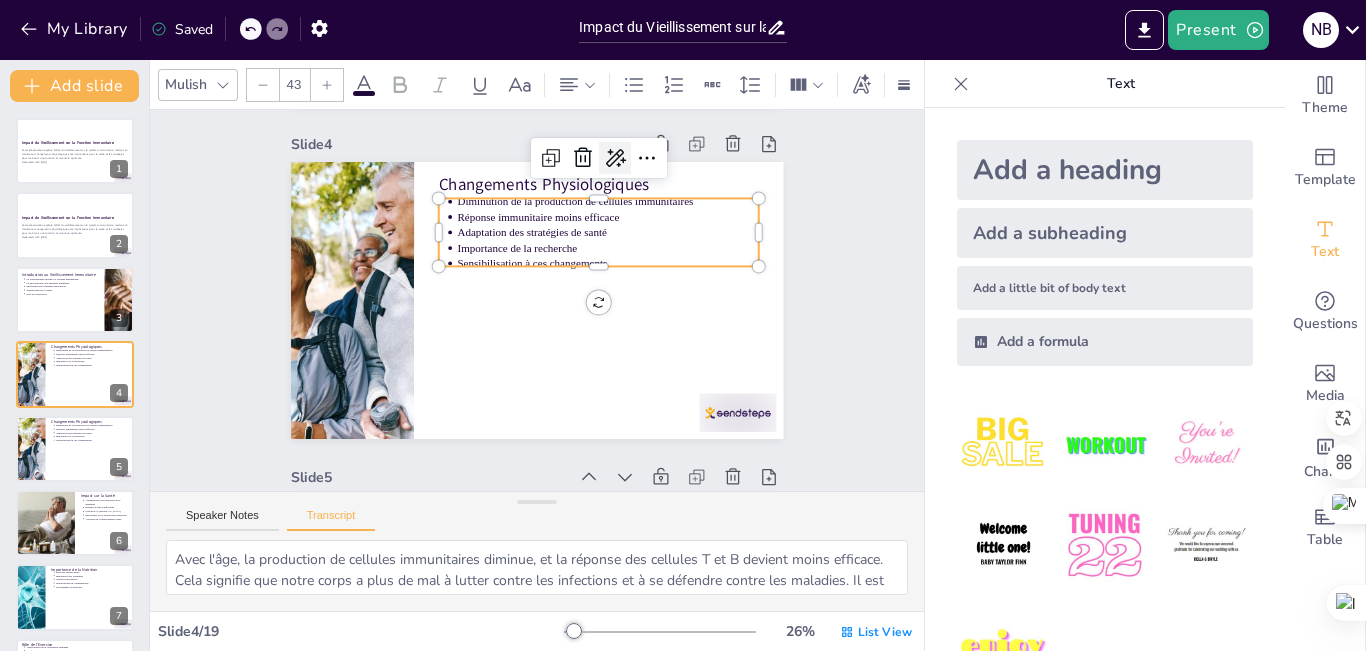
click at [681, 263] on icon at bounding box center [698, 280] width 34 height 34
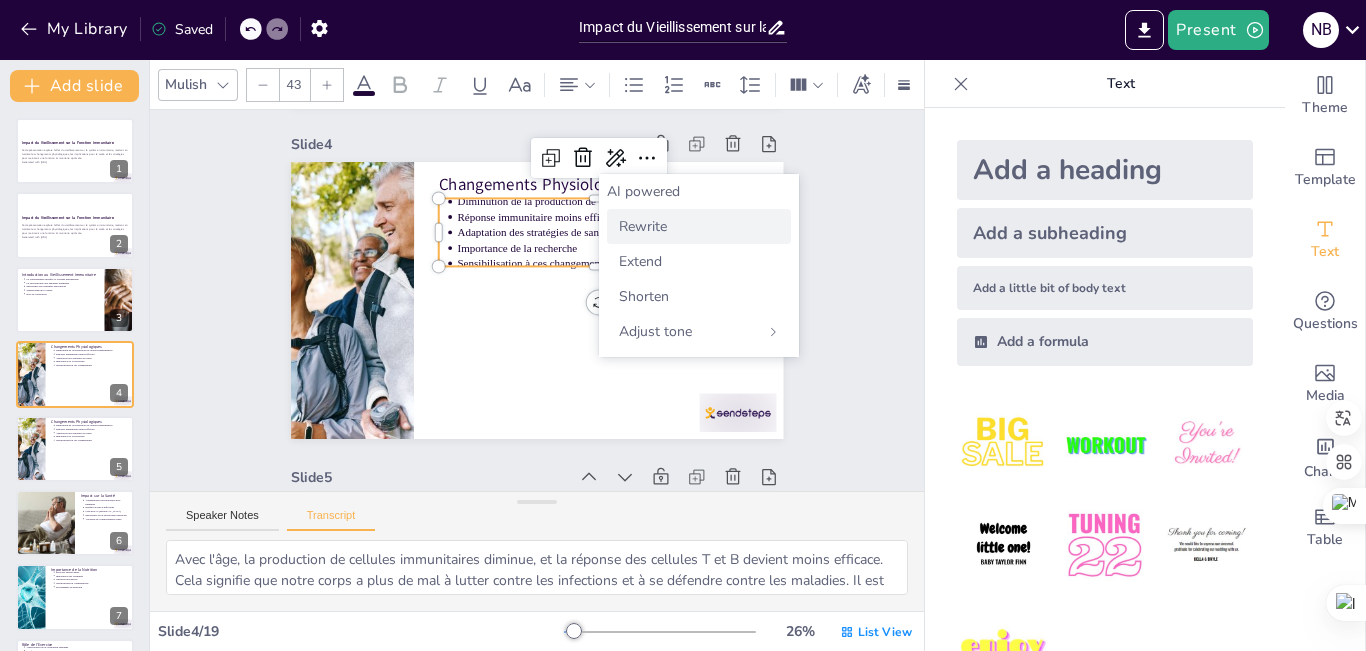
click at [636, 223] on span "Rewrite" at bounding box center [643, 226] width 48 height 19
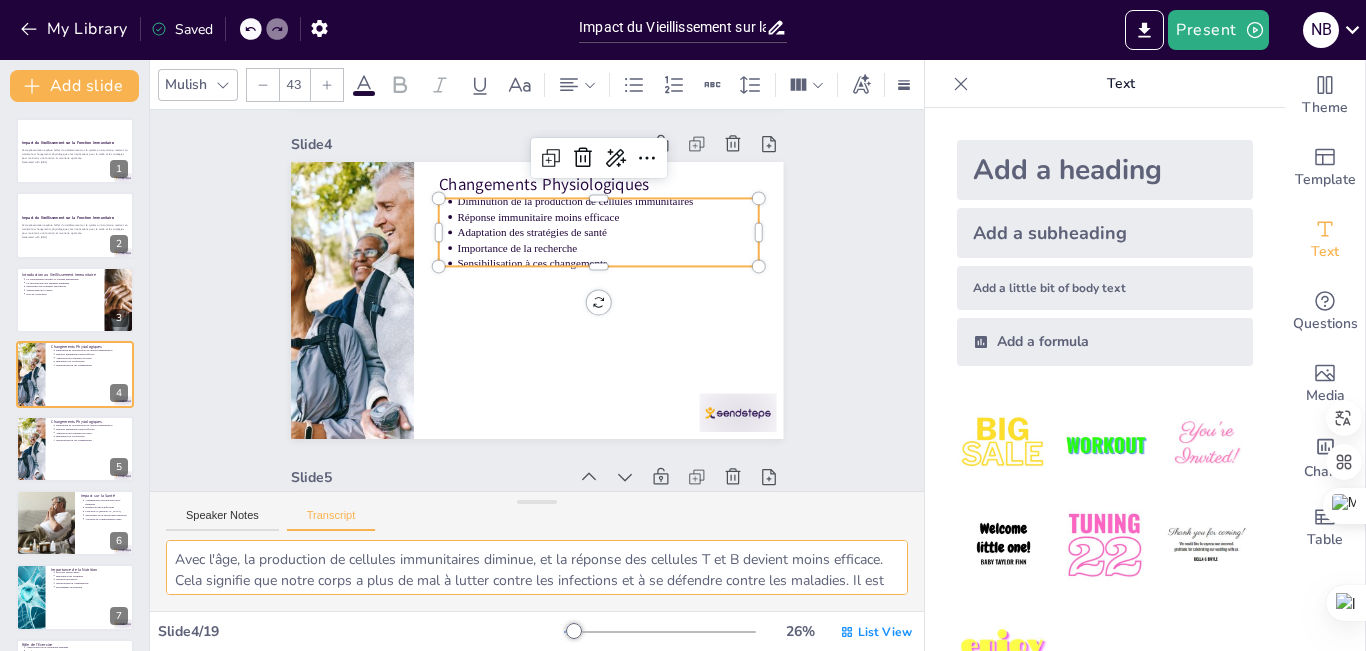
click at [711, 556] on textarea "Avec l'âge, la production de cellules immunitaires diminue, et la réponse des c…" at bounding box center [537, 567] width 742 height 55
drag, startPoint x: 176, startPoint y: 557, endPoint x: 743, endPoint y: 574, distance: 567.1
click at [743, 574] on textarea "Avec l'âge, la production de cellules immunitaires diminue, et la réponse des c…" at bounding box center [537, 567] width 742 height 55
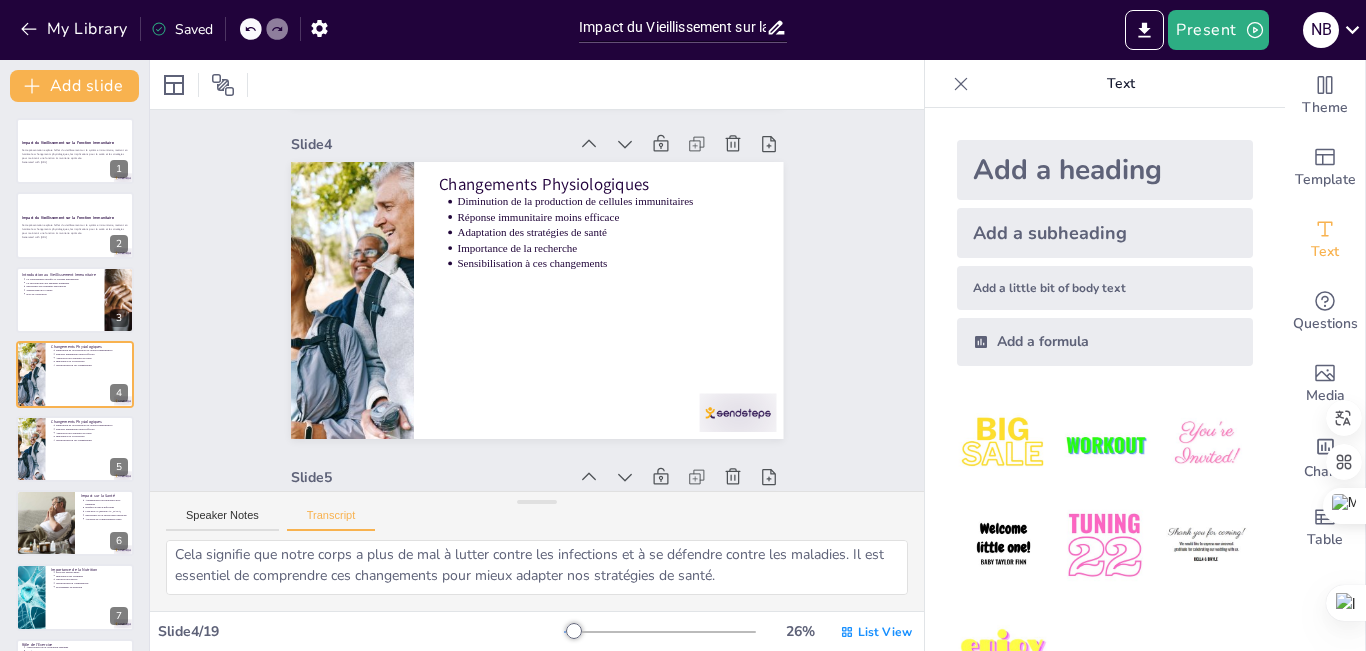
scroll to position [67, 0]
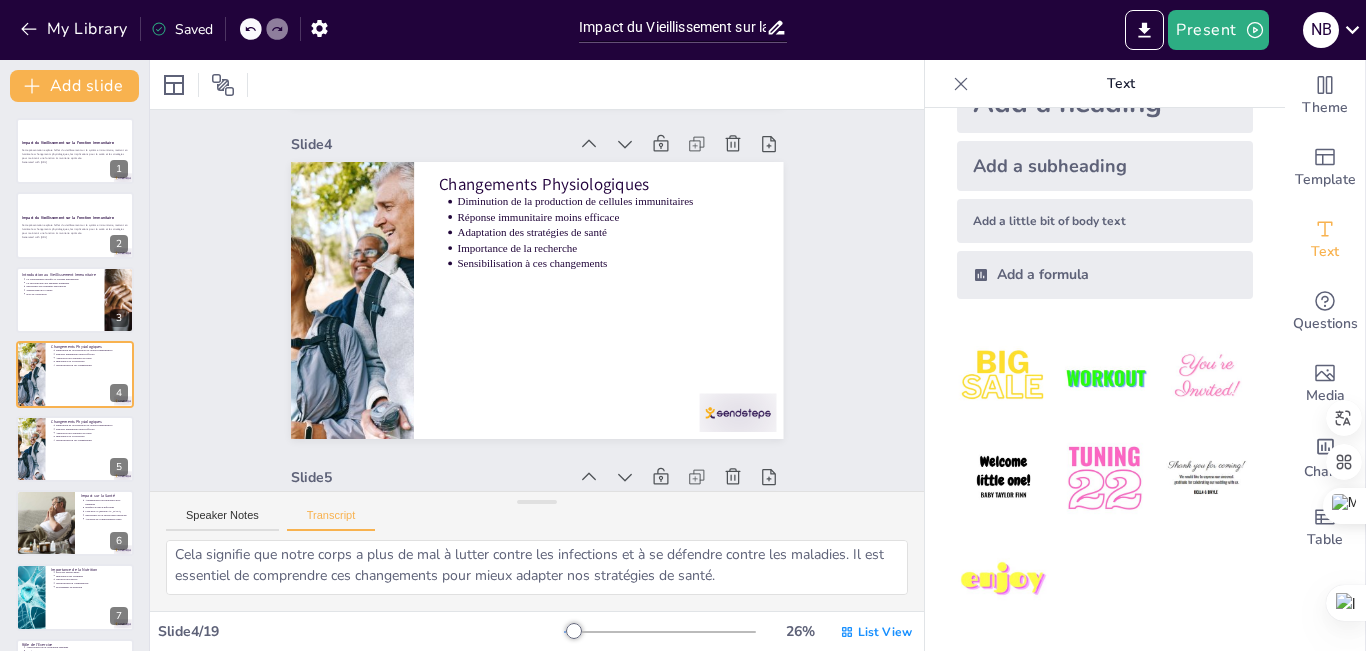
click at [985, 566] on img at bounding box center [1003, 580] width 93 height 93
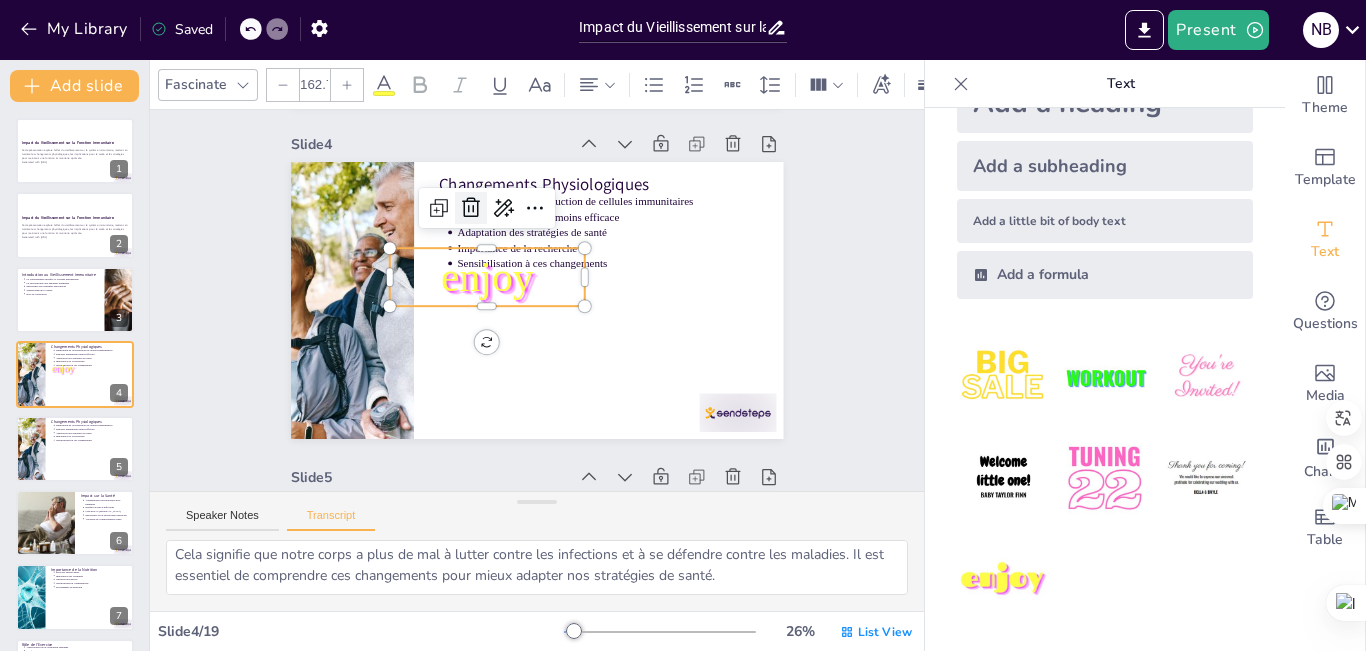
click at [491, 204] on icon at bounding box center [502, 192] width 23 height 24
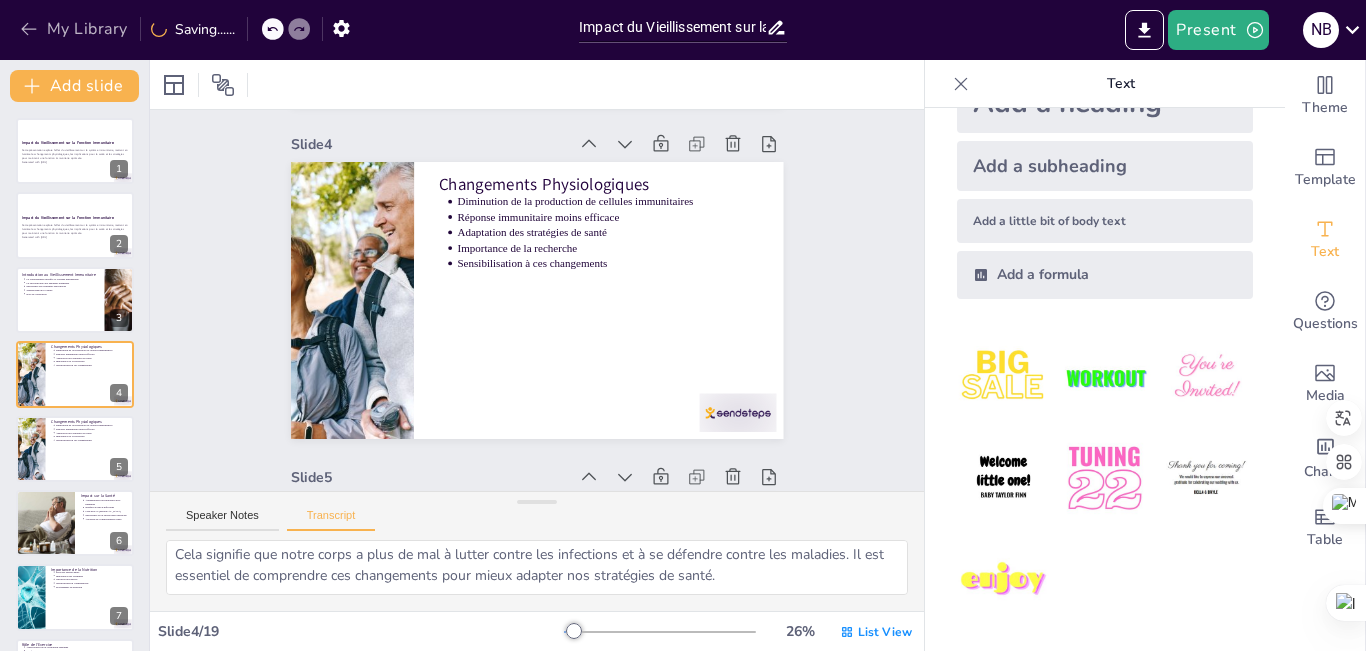
click at [24, 32] on icon "button" at bounding box center [29, 29] width 20 height 20
